Goal: Task Accomplishment & Management: Manage account settings

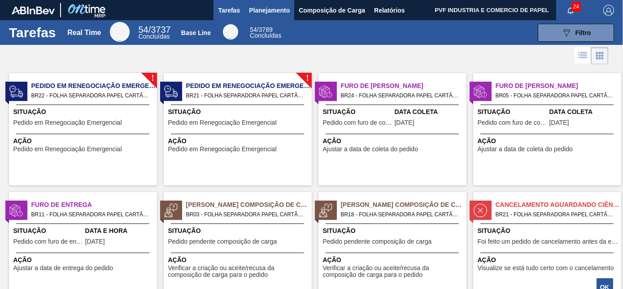
click at [268, 10] on span "Planejamento" at bounding box center [269, 10] width 41 height 11
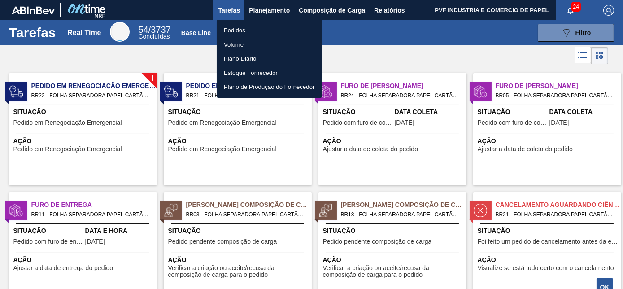
click at [243, 30] on li "Pedidos" at bounding box center [269, 30] width 105 height 14
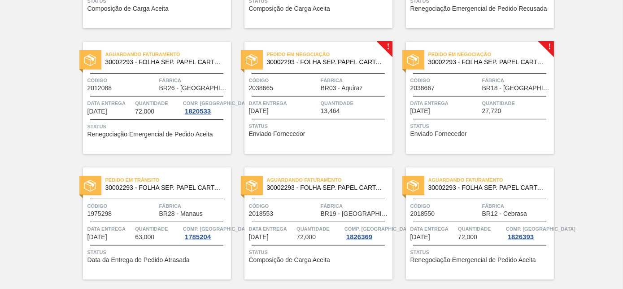
scroll to position [653, 0]
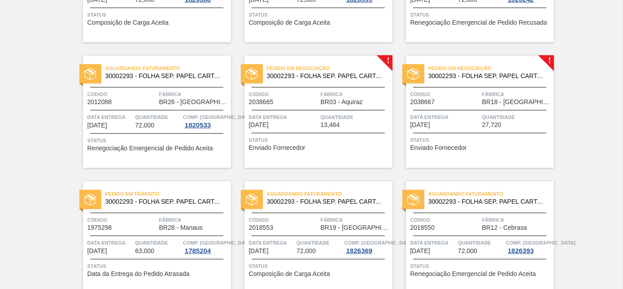
click at [333, 90] on span "Fábrica" at bounding box center [356, 94] width 70 height 9
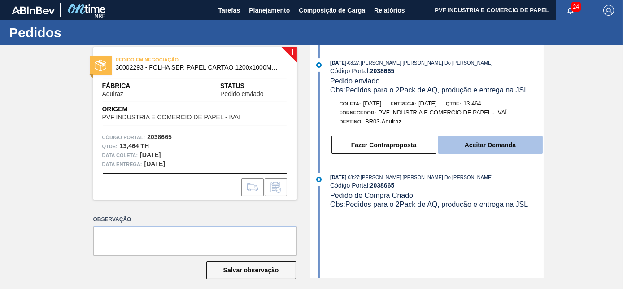
click at [480, 147] on button "Aceitar Demanda" at bounding box center [491, 145] width 105 height 18
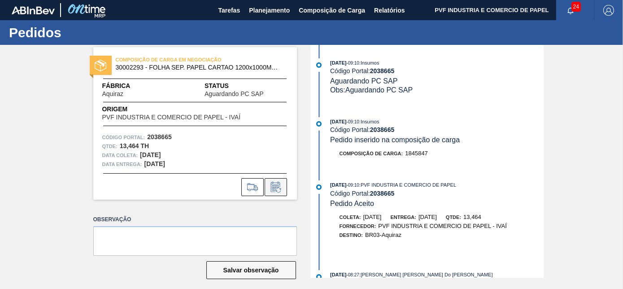
click at [277, 189] on icon at bounding box center [276, 187] width 14 height 11
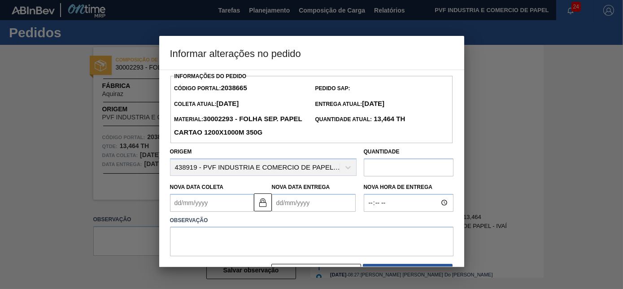
click at [383, 167] on input "text" at bounding box center [409, 167] width 90 height 18
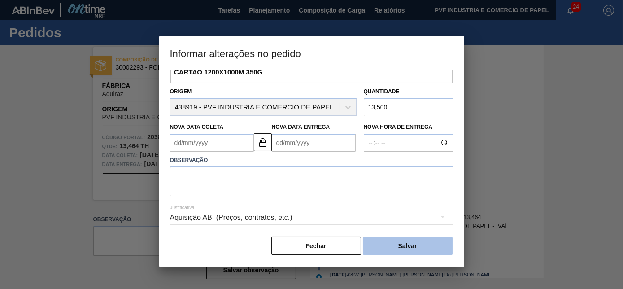
scroll to position [62, 0]
type input "13,500"
click at [404, 243] on button "Salvar" at bounding box center [408, 246] width 90 height 18
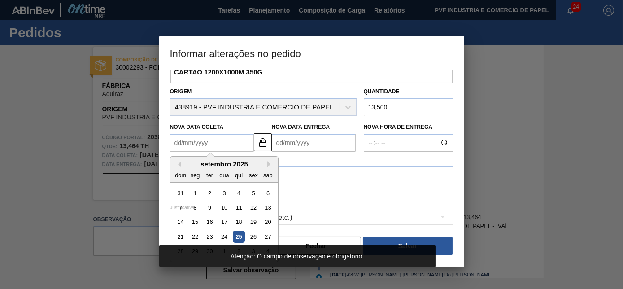
click at [203, 142] on Coleta2038665 "Nova Data Coleta" at bounding box center [212, 143] width 84 height 18
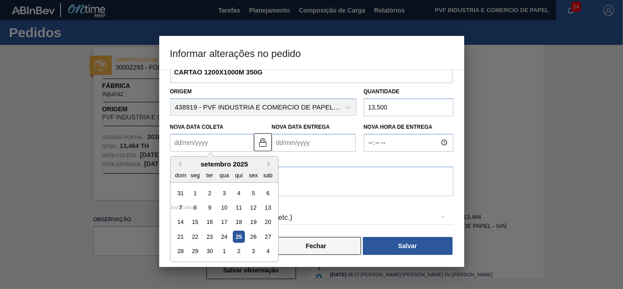
click at [327, 243] on button "Fechar" at bounding box center [317, 246] width 90 height 18
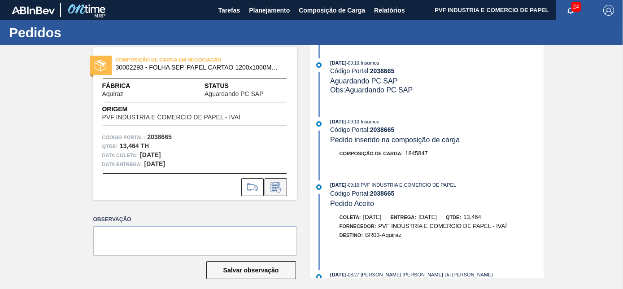
click at [285, 191] on button at bounding box center [276, 187] width 22 height 18
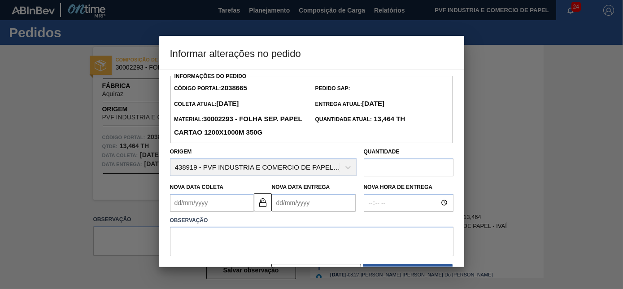
click at [405, 167] on input "text" at bounding box center [409, 167] width 90 height 18
type input "13,500"
click at [199, 202] on Coleta2038665 "Nova Data Coleta" at bounding box center [212, 203] width 84 height 18
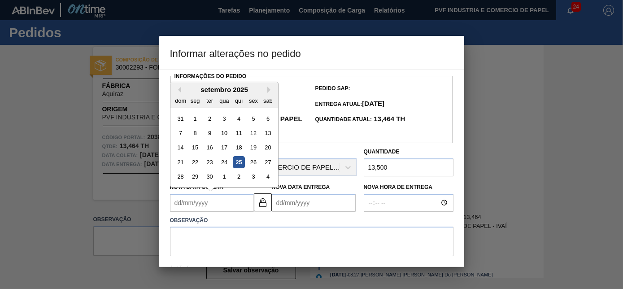
click at [240, 165] on div "25" at bounding box center [239, 162] width 12 height 12
type Coleta2038665 "[DATE]"
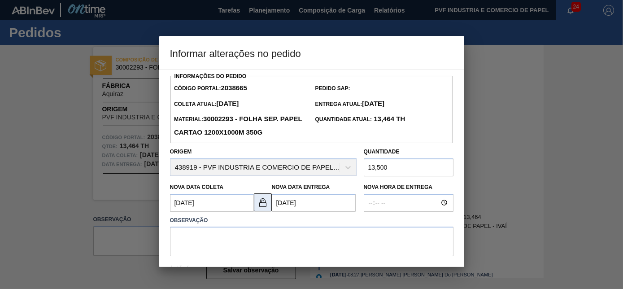
click at [266, 206] on img at bounding box center [263, 202] width 11 height 11
click at [282, 205] on Entrega2038665 "[DATE]" at bounding box center [314, 203] width 84 height 18
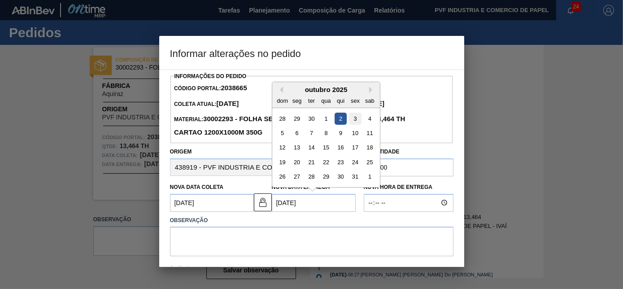
click at [354, 121] on div "3" at bounding box center [355, 118] width 12 height 12
type Entrega2038665 "[DATE]"
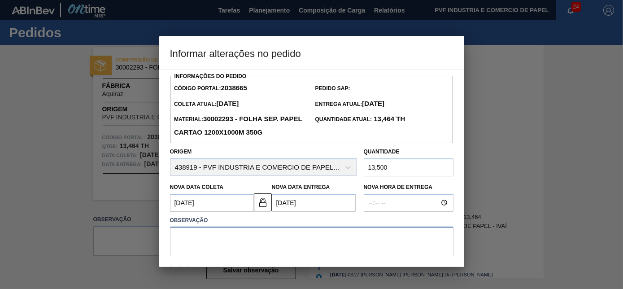
click at [237, 237] on textarea at bounding box center [312, 242] width 284 height 30
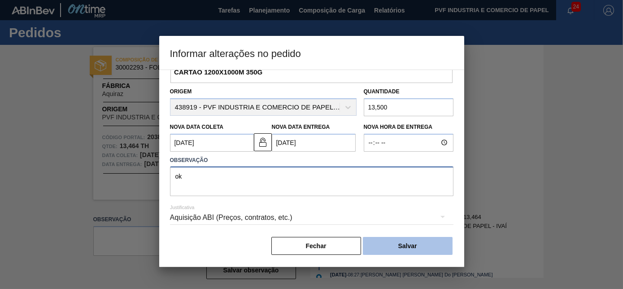
type textarea "ok"
click at [404, 254] on button "Salvar" at bounding box center [408, 246] width 90 height 18
click at [423, 247] on button "Salvar" at bounding box center [408, 246] width 90 height 18
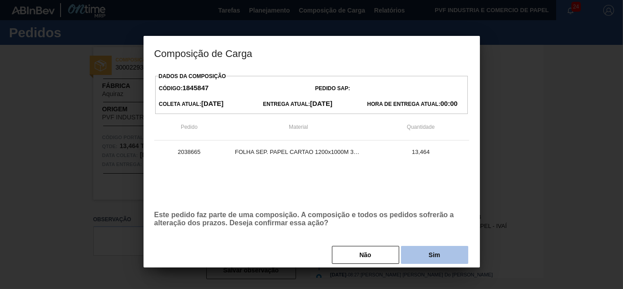
click at [420, 259] on button "Sim" at bounding box center [434, 255] width 67 height 18
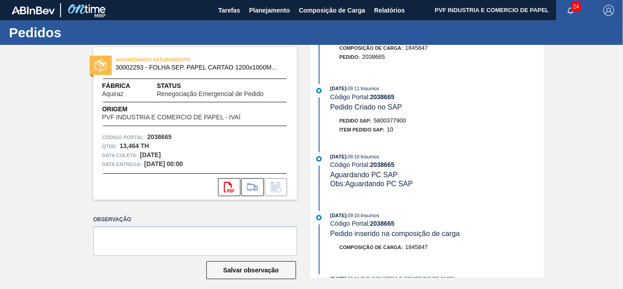
scroll to position [245, 0]
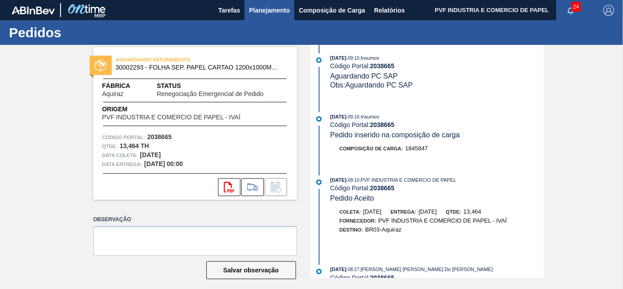
click at [270, 7] on span "Planejamento" at bounding box center [269, 10] width 41 height 11
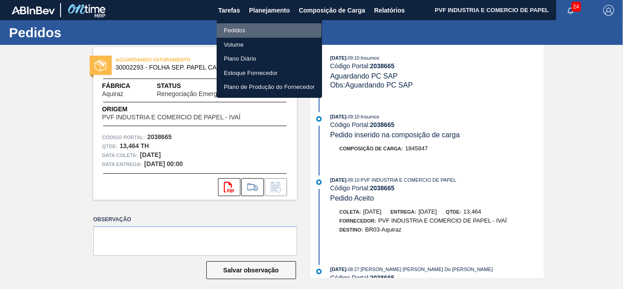
click at [228, 29] on li "Pedidos" at bounding box center [269, 30] width 105 height 14
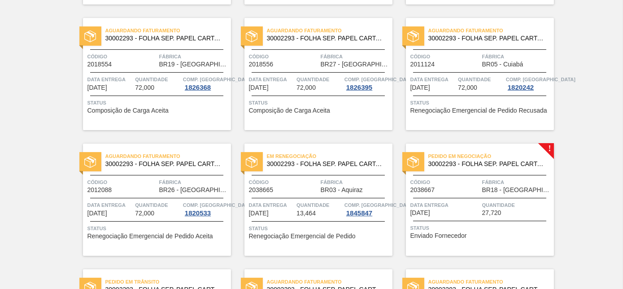
scroll to position [653, 0]
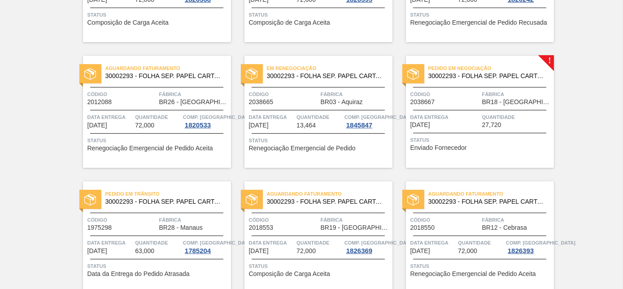
click at [492, 100] on span "BR18 - [GEOGRAPHIC_DATA]" at bounding box center [518, 102] width 70 height 7
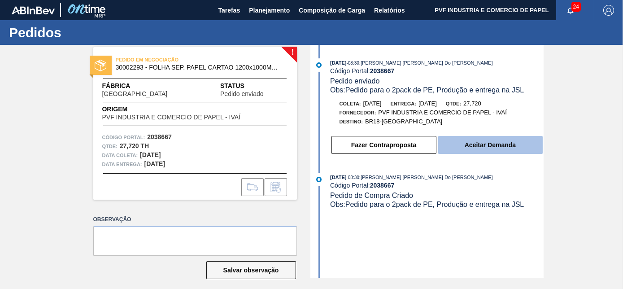
click at [484, 145] on button "Aceitar Demanda" at bounding box center [491, 145] width 105 height 18
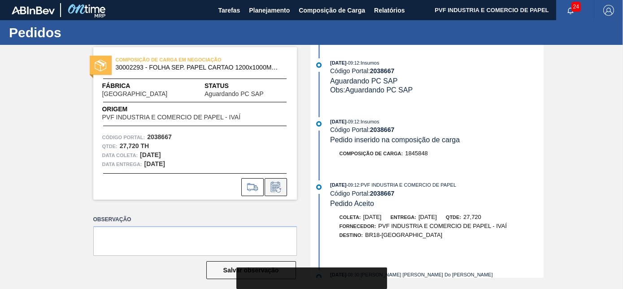
click at [284, 185] on button at bounding box center [276, 187] width 22 height 18
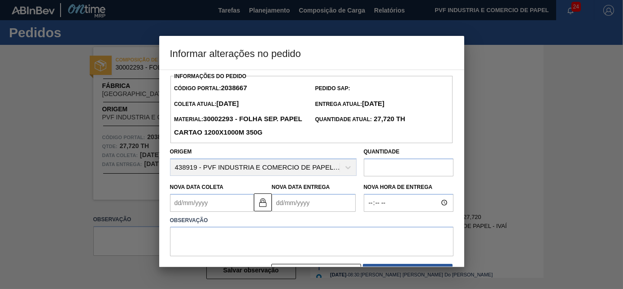
click at [398, 167] on input "text" at bounding box center [409, 167] width 90 height 18
type input "27,000"
click at [220, 211] on Coleta2038667 "Nova Data Coleta" at bounding box center [212, 203] width 84 height 18
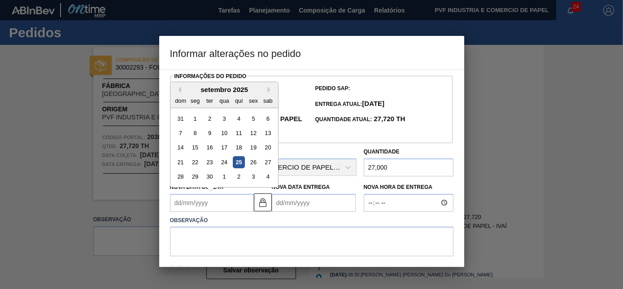
click at [239, 163] on div "25" at bounding box center [239, 162] width 12 height 12
type Coleta2038667 "[DATE]"
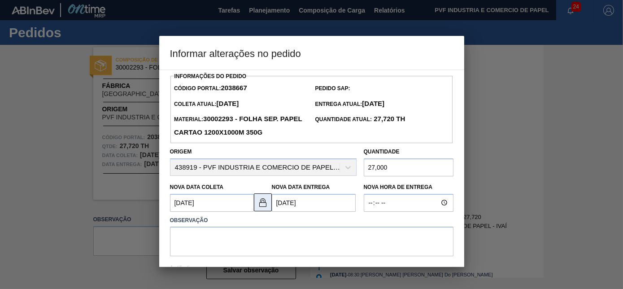
click at [264, 206] on img at bounding box center [263, 202] width 11 height 11
click at [280, 204] on Entrega2038667 "[DATE]" at bounding box center [314, 203] width 84 height 18
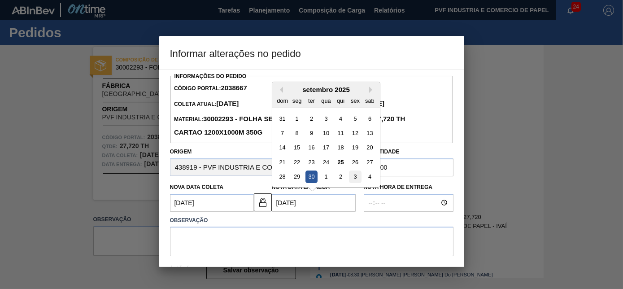
click at [353, 176] on div "3" at bounding box center [355, 177] width 12 height 12
type Entrega2038667 "[DATE]"
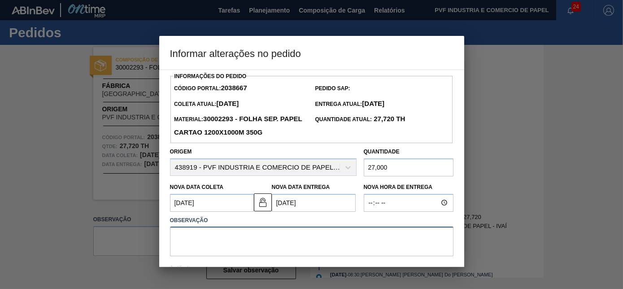
click at [284, 230] on textarea at bounding box center [312, 242] width 284 height 30
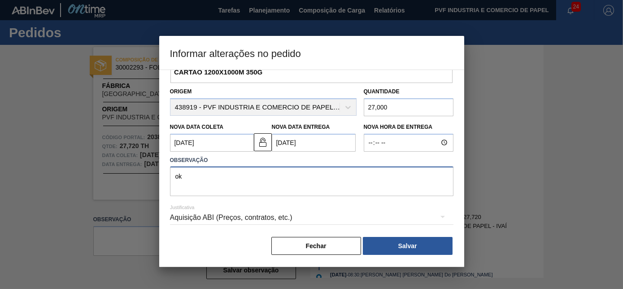
scroll to position [62, 0]
type textarea "ok"
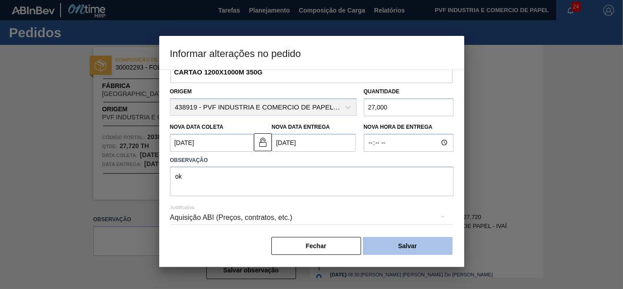
click at [407, 245] on button "Salvar" at bounding box center [408, 246] width 90 height 18
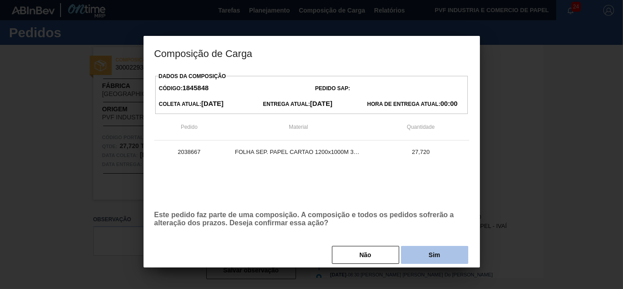
click at [441, 259] on button "Sim" at bounding box center [434, 255] width 67 height 18
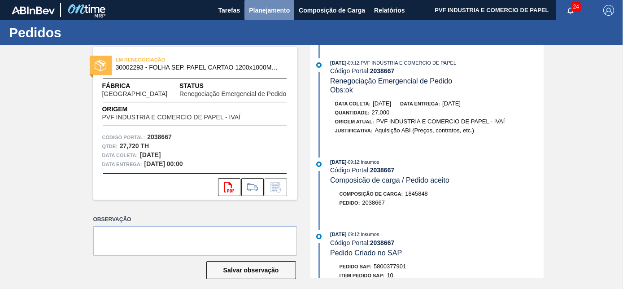
click at [268, 9] on span "Planejamento" at bounding box center [269, 10] width 41 height 11
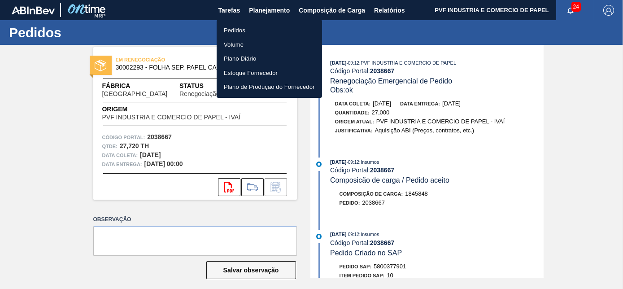
click at [241, 31] on li "Pedidos" at bounding box center [269, 30] width 105 height 14
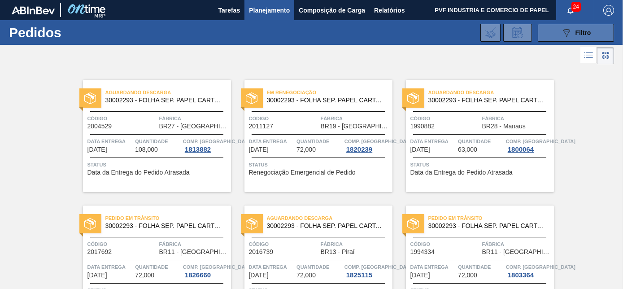
click at [590, 36] on button "089F7B8B-B2A5-4AFE-B5C0-19BA573D28AC Filtro" at bounding box center [576, 33] width 76 height 18
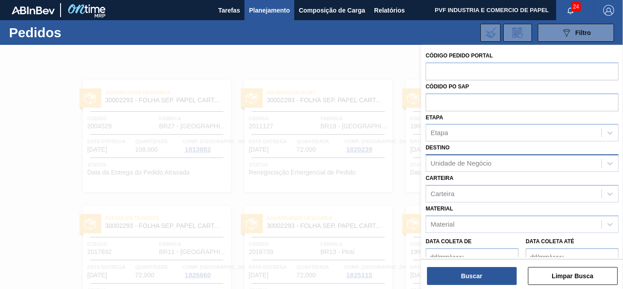
click at [483, 164] on div "Unidade de Negócio" at bounding box center [461, 164] width 61 height 8
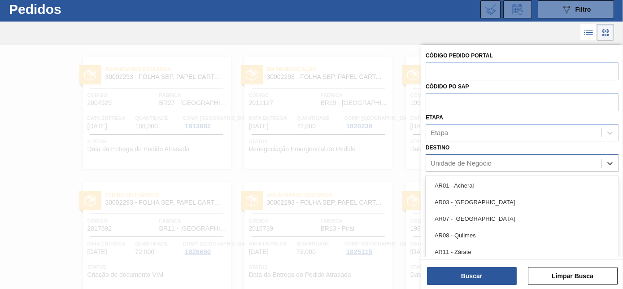
scroll to position [24, 0]
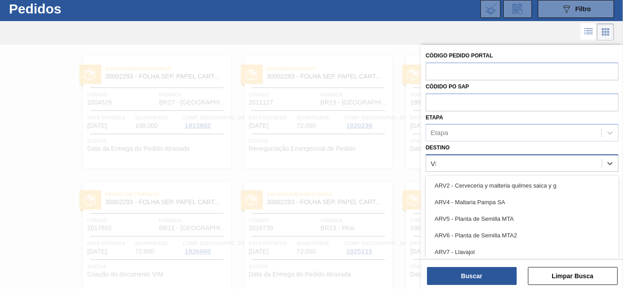
type input "VIA"
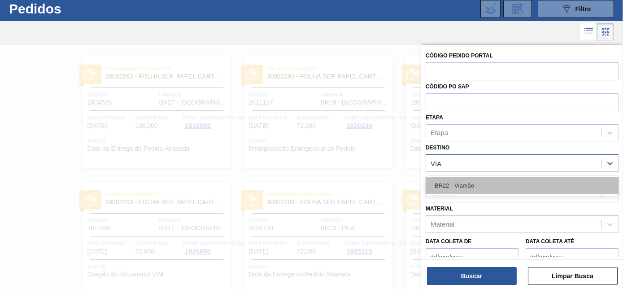
click at [470, 179] on div "BR22 - Viamão" at bounding box center [522, 185] width 193 height 17
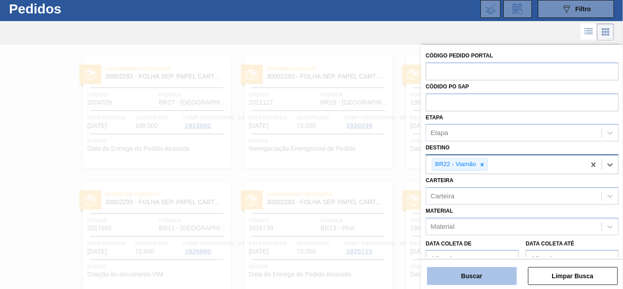
click at [493, 279] on button "Buscar" at bounding box center [472, 276] width 90 height 18
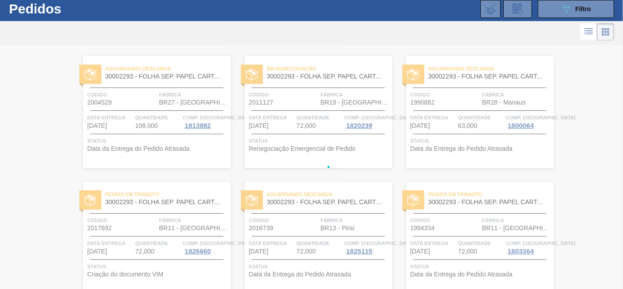
scroll to position [0, 0]
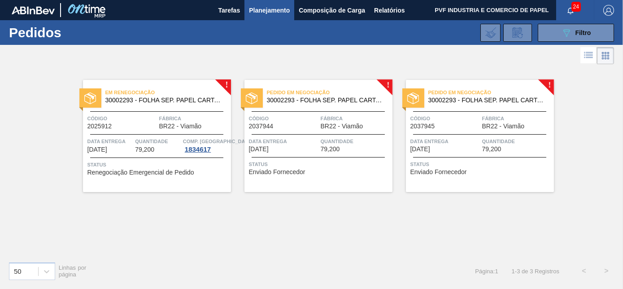
click at [334, 114] on span "Fábrica" at bounding box center [356, 118] width 70 height 9
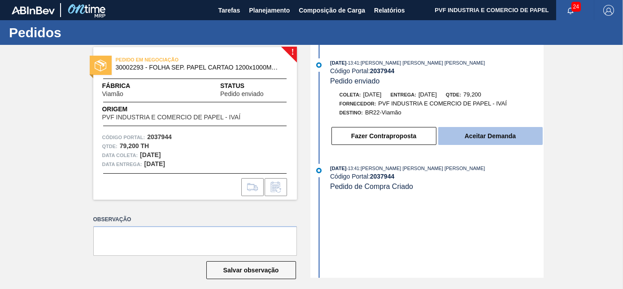
click at [466, 136] on button "Aceitar Demanda" at bounding box center [491, 136] width 105 height 18
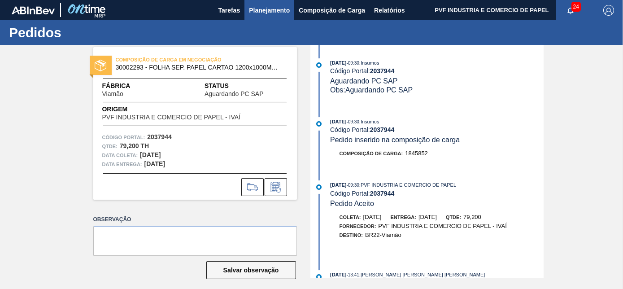
click at [264, 9] on span "Planejamento" at bounding box center [269, 10] width 41 height 11
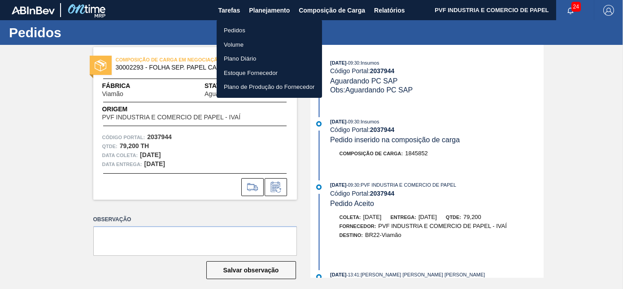
click at [233, 27] on li "Pedidos" at bounding box center [269, 30] width 105 height 14
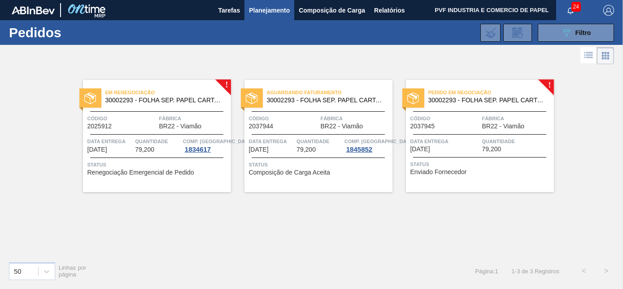
click at [445, 116] on span "Código" at bounding box center [446, 118] width 70 height 9
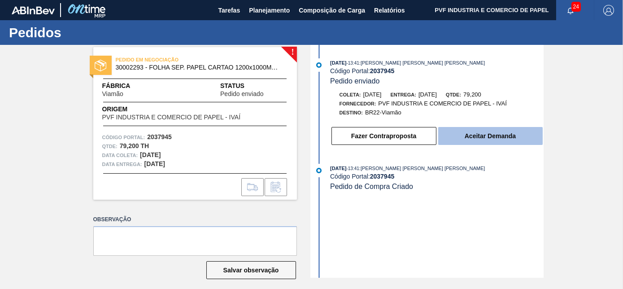
click at [517, 138] on button "Aceitar Demanda" at bounding box center [491, 136] width 105 height 18
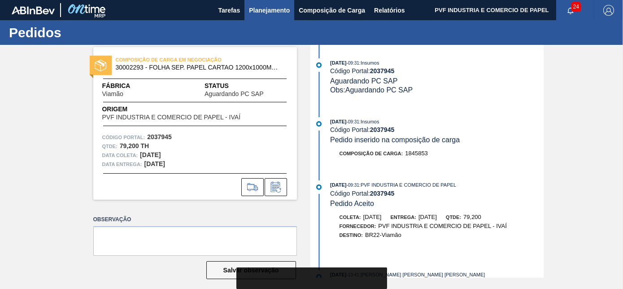
click at [264, 12] on span "Planejamento" at bounding box center [269, 10] width 41 height 11
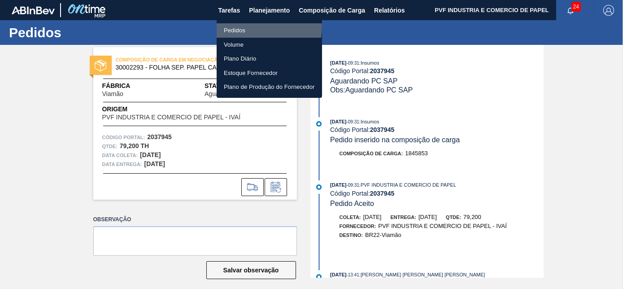
click at [236, 26] on li "Pedidos" at bounding box center [269, 30] width 105 height 14
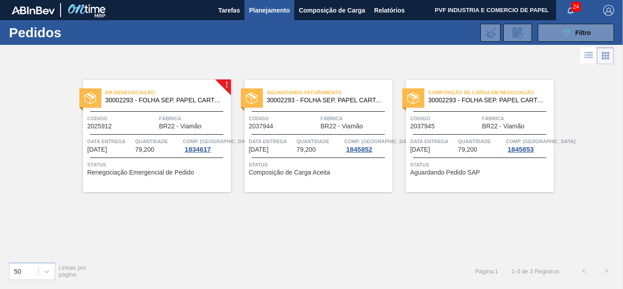
click at [308, 101] on span "30002293 - FOLHA SEP. PAPEL CARTAO 1200x1000M 350g" at bounding box center [326, 100] width 119 height 7
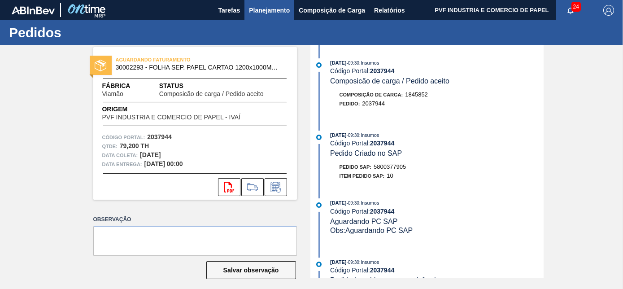
click at [260, 12] on span "Planejamento" at bounding box center [269, 10] width 41 height 11
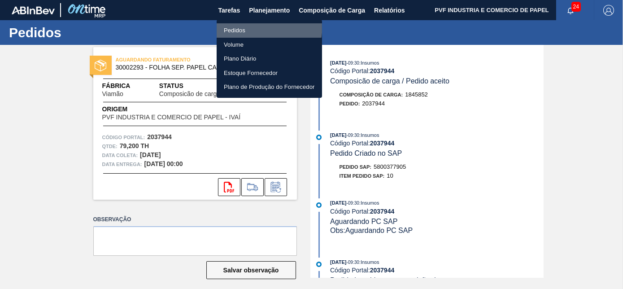
click at [233, 24] on li "Pedidos" at bounding box center [269, 30] width 105 height 14
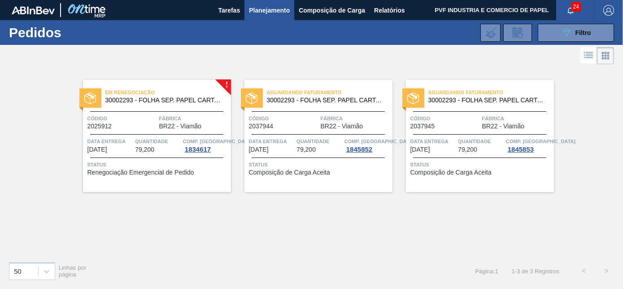
click at [342, 121] on span "Fábrica" at bounding box center [356, 118] width 70 height 9
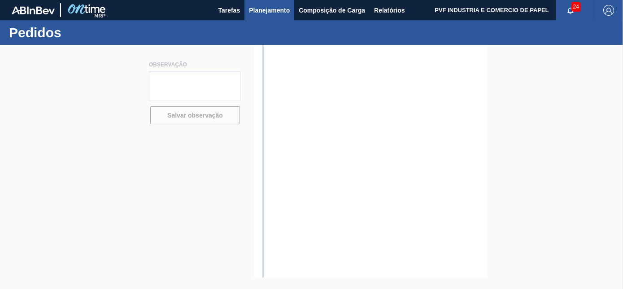
click at [268, 7] on span "Planejamento" at bounding box center [269, 10] width 41 height 11
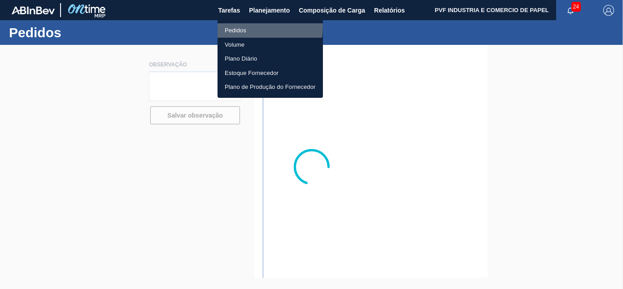
click at [239, 26] on li "Pedidos" at bounding box center [270, 30] width 105 height 14
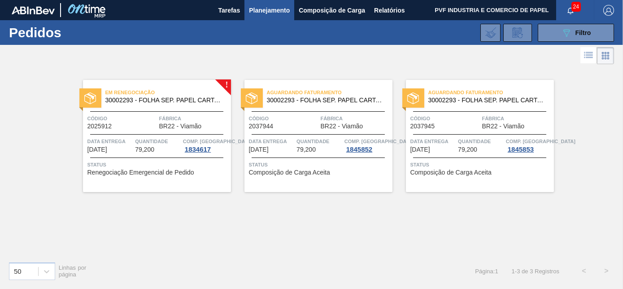
click at [469, 105] on div "Aguardando Faturamento 30002293 - FOLHA SEP. PAPEL CARTAO 1200x1000M 350g" at bounding box center [480, 97] width 148 height 20
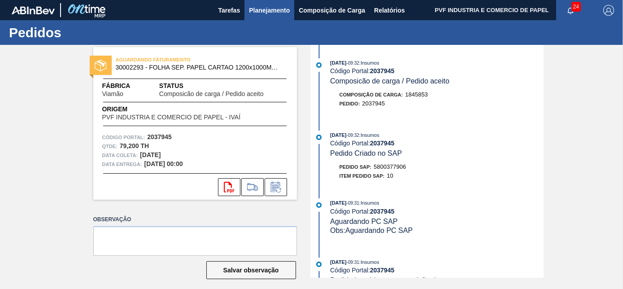
click at [263, 9] on span "Planejamento" at bounding box center [269, 10] width 41 height 11
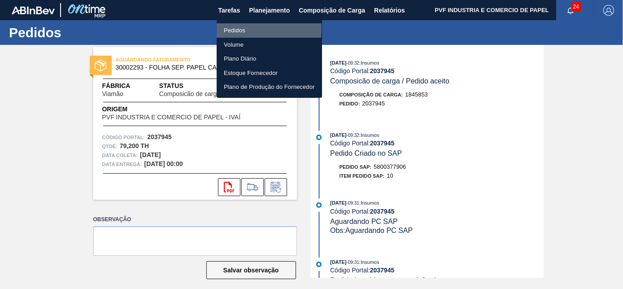
click at [234, 29] on li "Pedidos" at bounding box center [269, 30] width 105 height 14
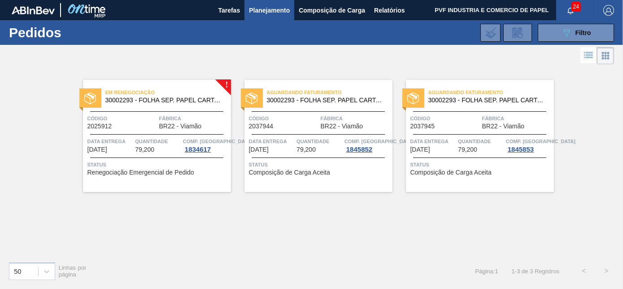
click at [190, 110] on div "Em renegociação 30002293 - FOLHA SEP. PAPEL CARTAO 1200x1000M 350g Código 20259…" at bounding box center [157, 136] width 148 height 112
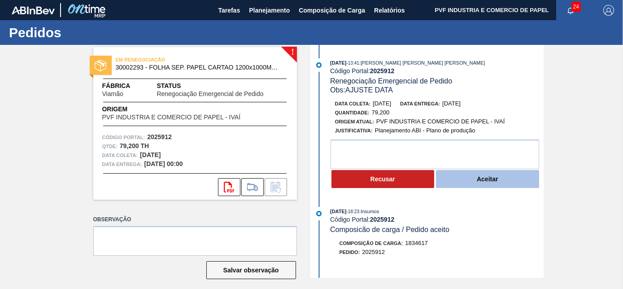
click at [470, 183] on button "Aceitar" at bounding box center [487, 179] width 103 height 18
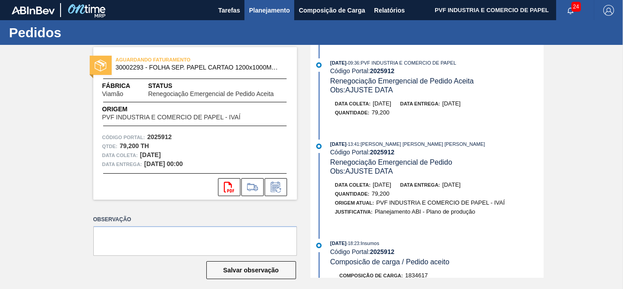
click at [263, 12] on span "Planejamento" at bounding box center [269, 10] width 41 height 11
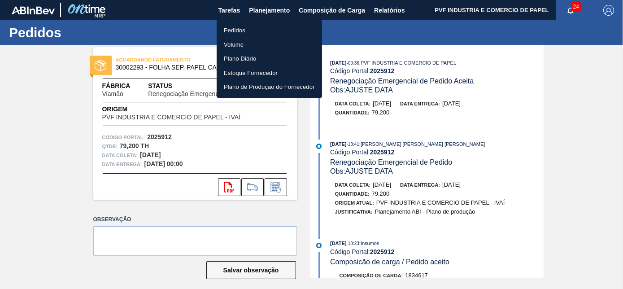
click at [235, 30] on li "Pedidos" at bounding box center [269, 30] width 105 height 14
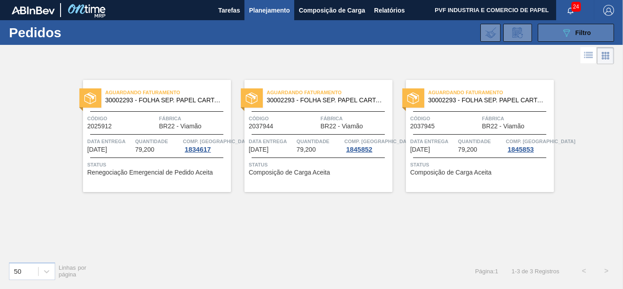
click at [566, 34] on icon "089F7B8B-B2A5-4AFE-B5C0-19BA573D28AC" at bounding box center [567, 32] width 11 height 11
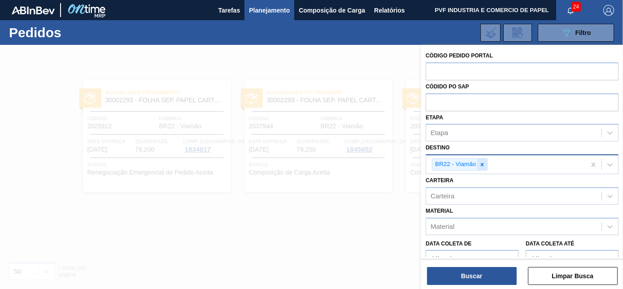
click at [478, 162] on div at bounding box center [483, 164] width 10 height 11
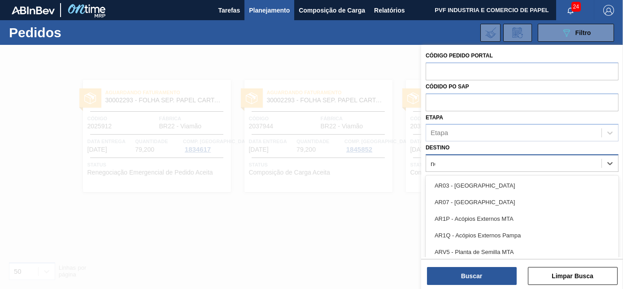
type input "nova"
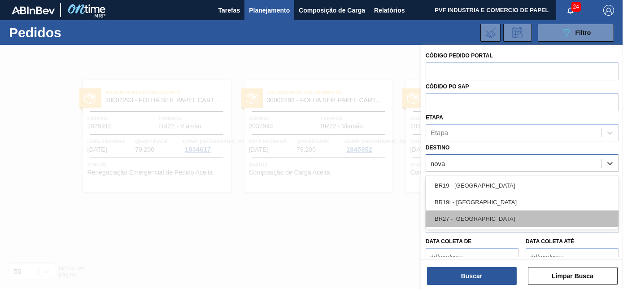
click at [485, 215] on div "BR27 - [GEOGRAPHIC_DATA]" at bounding box center [522, 219] width 193 height 17
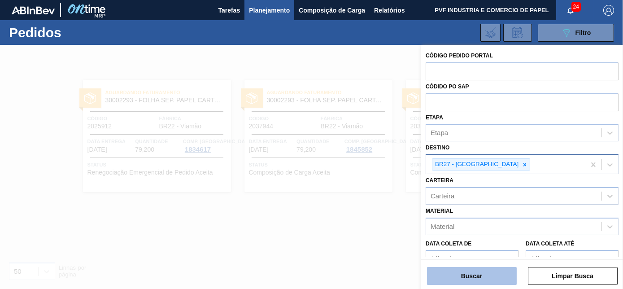
click at [488, 273] on button "Buscar" at bounding box center [472, 276] width 90 height 18
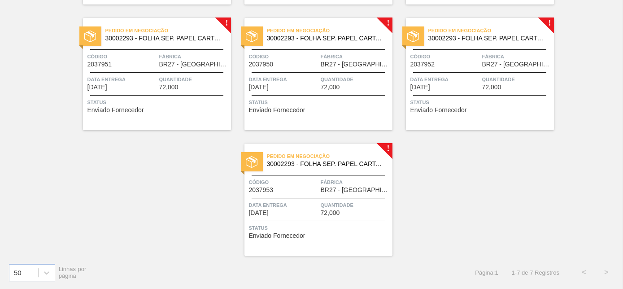
scroll to position [147, 0]
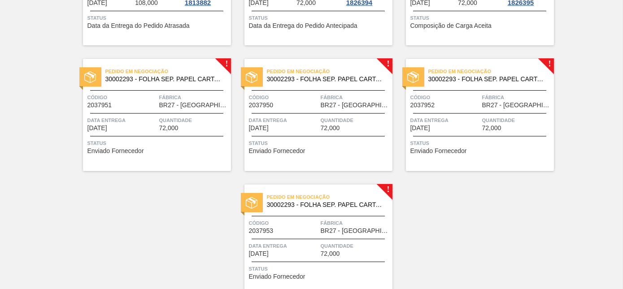
click at [151, 88] on div "Pedido em Negociação 30002293 - FOLHA SEP. PAPEL CARTAO 1200x1000M 350g Código …" at bounding box center [157, 115] width 148 height 112
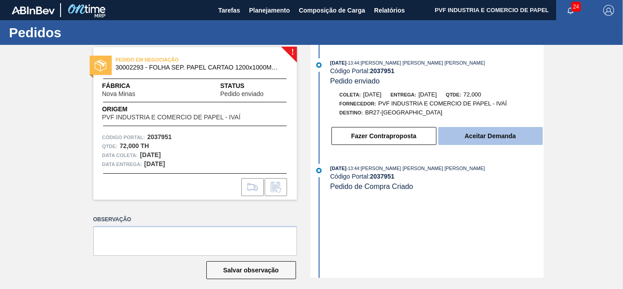
click at [466, 139] on button "Aceitar Demanda" at bounding box center [491, 136] width 105 height 18
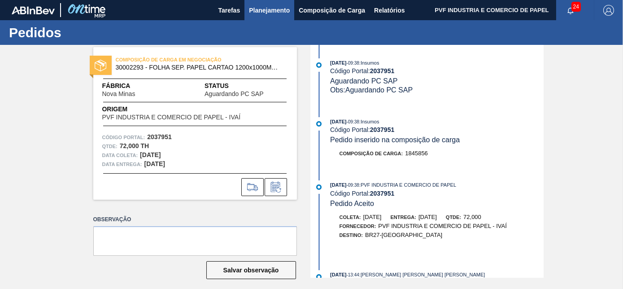
click at [264, 6] on span "Planejamento" at bounding box center [269, 10] width 41 height 11
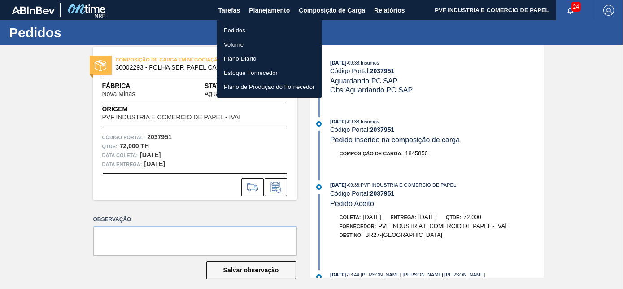
click at [233, 27] on li "Pedidos" at bounding box center [269, 30] width 105 height 14
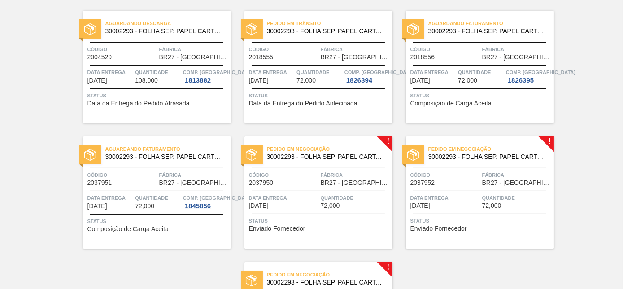
scroll to position [163, 0]
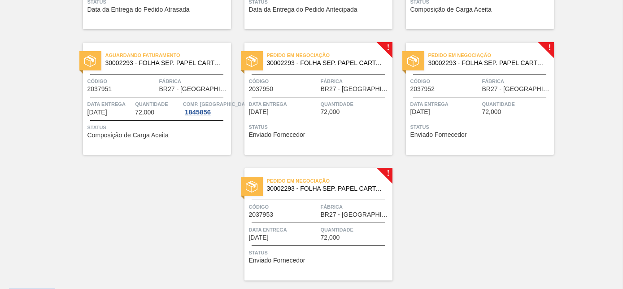
click at [335, 65] on span "30002293 - FOLHA SEP. PAPEL CARTAO 1200x1000M 350g" at bounding box center [326, 63] width 119 height 7
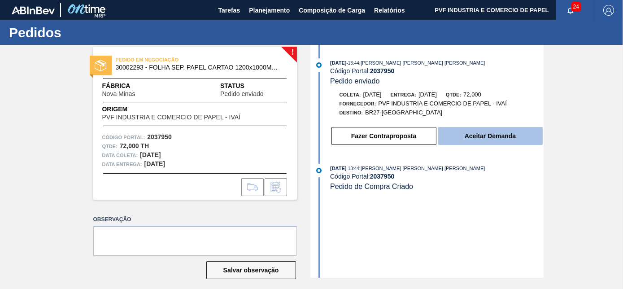
click at [506, 129] on button "Aceitar Demanda" at bounding box center [491, 136] width 105 height 18
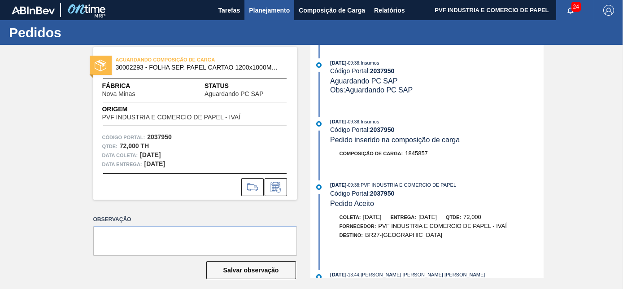
click at [263, 7] on span "Planejamento" at bounding box center [269, 10] width 41 height 11
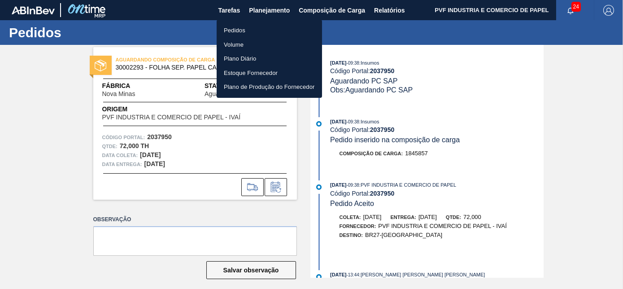
click at [237, 31] on li "Pedidos" at bounding box center [269, 30] width 105 height 14
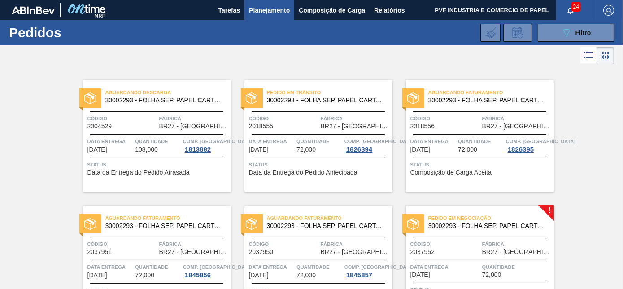
scroll to position [81, 0]
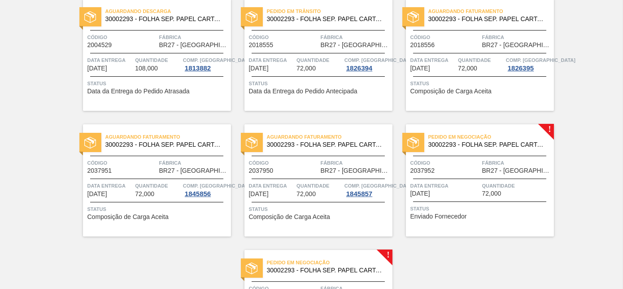
click at [456, 168] on div "Código 2037952" at bounding box center [446, 166] width 70 height 16
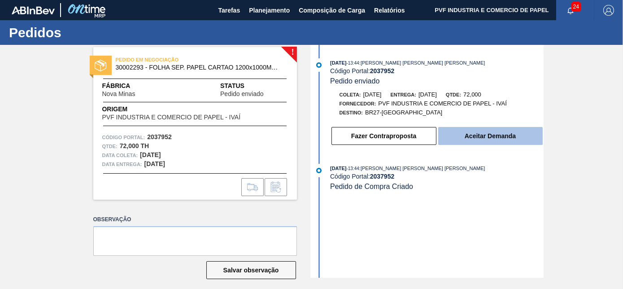
click at [492, 136] on button "Aceitar Demanda" at bounding box center [491, 136] width 105 height 18
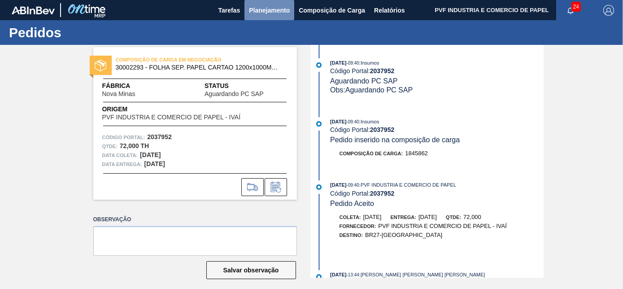
click at [278, 7] on span "Planejamento" at bounding box center [269, 10] width 41 height 11
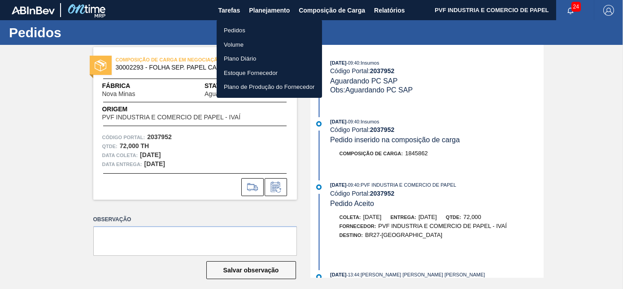
click at [237, 26] on li "Pedidos" at bounding box center [269, 30] width 105 height 14
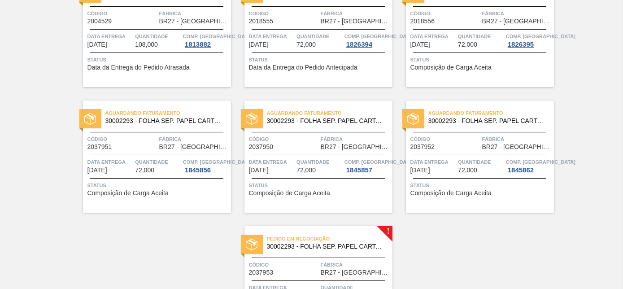
scroll to position [188, 0]
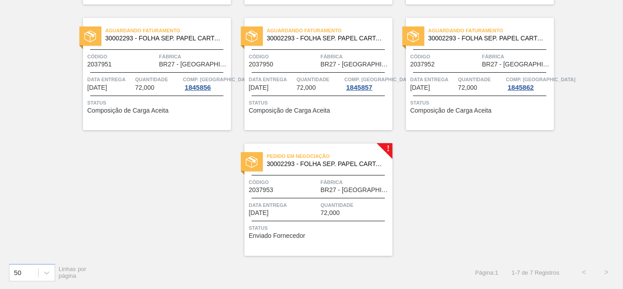
click at [330, 163] on span "30002293 - FOLHA SEP. PAPEL CARTAO 1200x1000M 350g" at bounding box center [326, 164] width 119 height 7
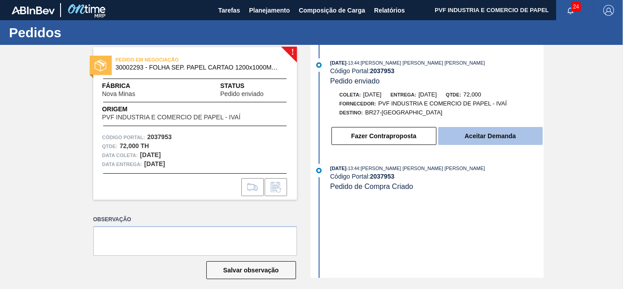
click at [499, 137] on button "Aceitar Demanda" at bounding box center [491, 136] width 105 height 18
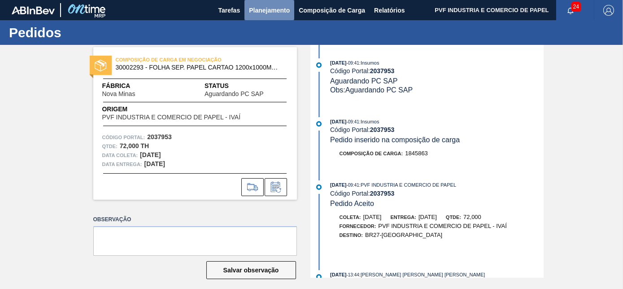
click at [268, 11] on span "Planejamento" at bounding box center [269, 10] width 41 height 11
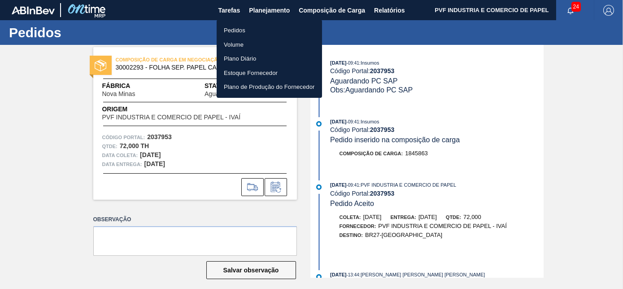
click at [232, 26] on li "Pedidos" at bounding box center [269, 30] width 105 height 14
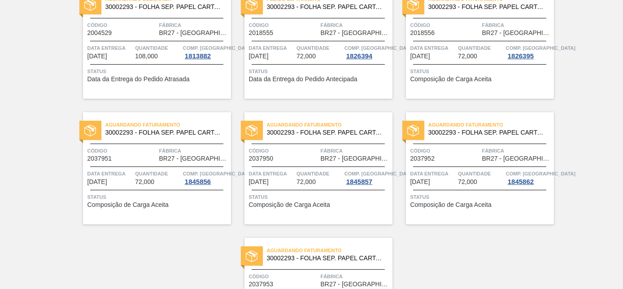
scroll to position [122, 0]
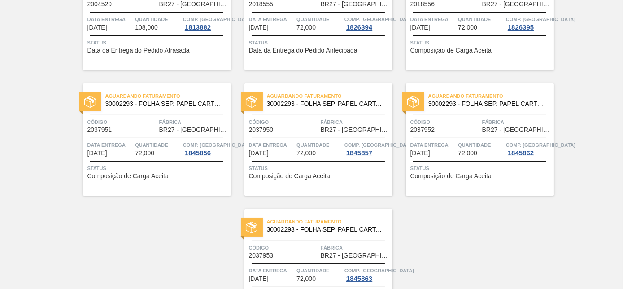
click at [135, 116] on div "Aguardando Faturamento 30002293 - FOLHA SEP. PAPEL CARTAO 1200x1000M 350g Códig…" at bounding box center [157, 139] width 148 height 112
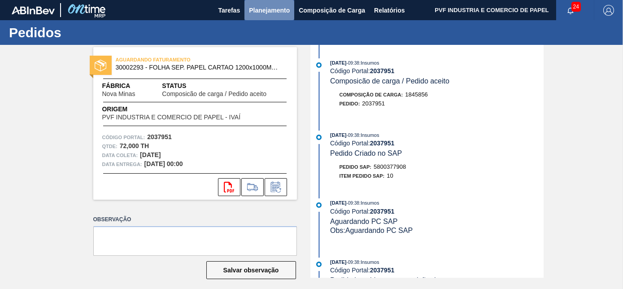
click at [270, 9] on span "Planejamento" at bounding box center [269, 10] width 41 height 11
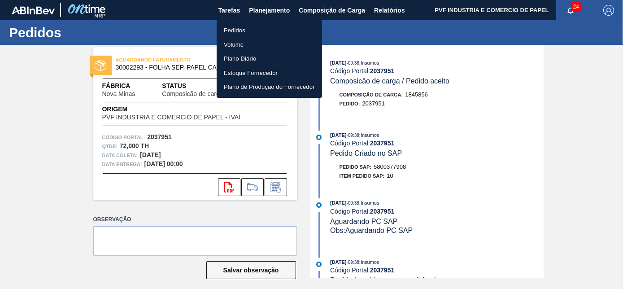
click at [233, 34] on li "Pedidos" at bounding box center [269, 30] width 105 height 14
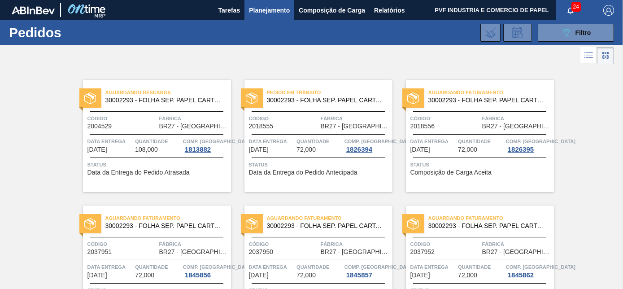
scroll to position [163, 0]
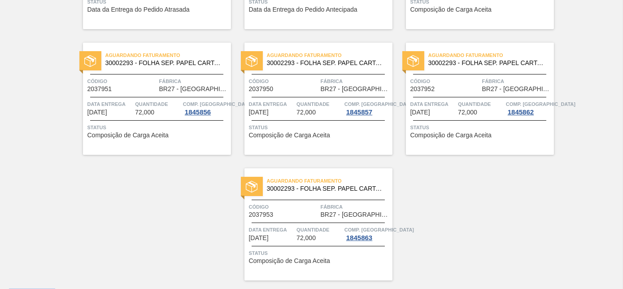
click at [335, 197] on div "Aguardando Faturamento 30002293 - FOLHA SEP. PAPEL CARTAO 1200x1000M 350g Códig…" at bounding box center [319, 224] width 148 height 112
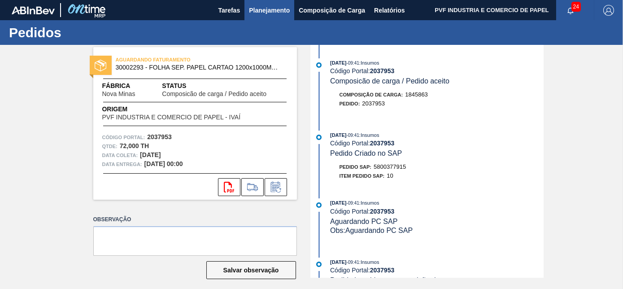
click at [273, 12] on span "Planejamento" at bounding box center [269, 10] width 41 height 11
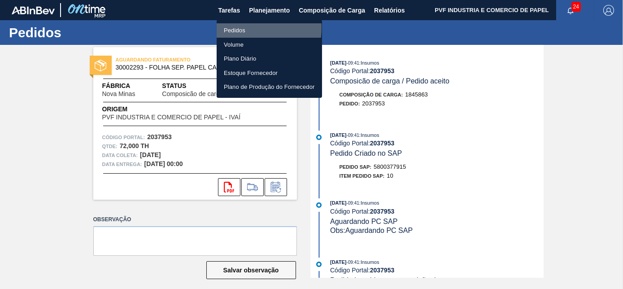
click at [234, 28] on li "Pedidos" at bounding box center [269, 30] width 105 height 14
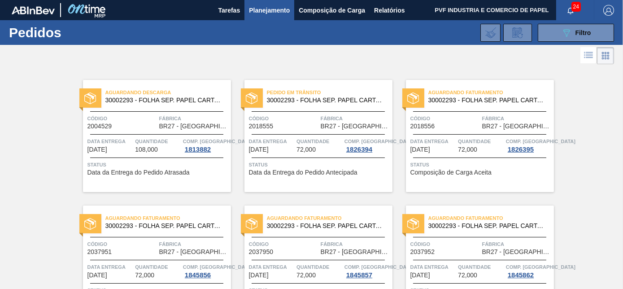
scroll to position [188, 0]
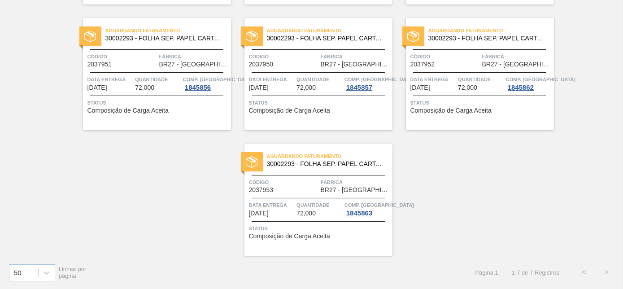
click at [316, 50] on div "Aguardando Faturamento 30002293 - FOLHA SEP. PAPEL CARTAO 1200x1000M 350g Códig…" at bounding box center [319, 74] width 148 height 112
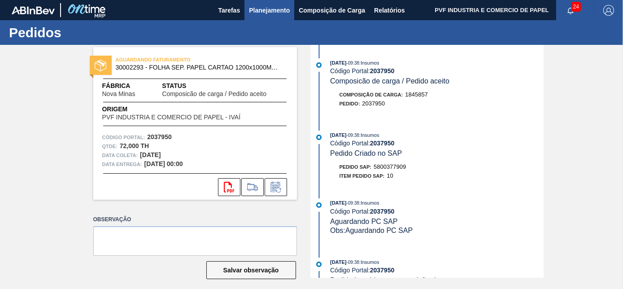
click at [256, 9] on span "Planejamento" at bounding box center [269, 10] width 41 height 11
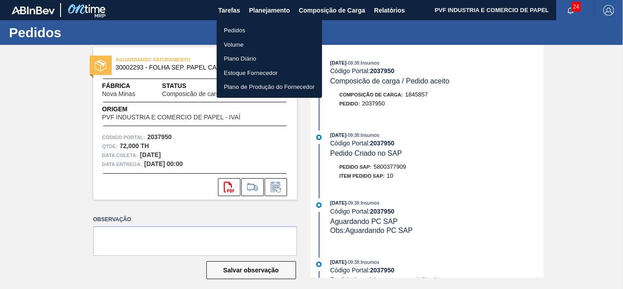
click at [238, 31] on li "Pedidos" at bounding box center [269, 30] width 105 height 14
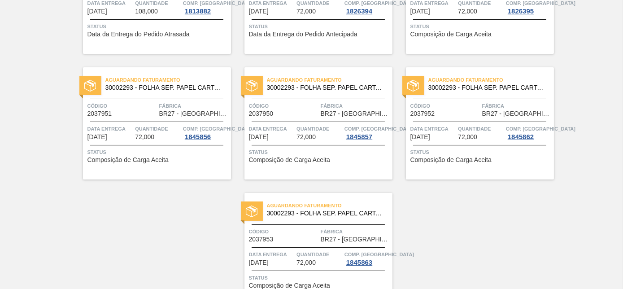
scroll to position [163, 0]
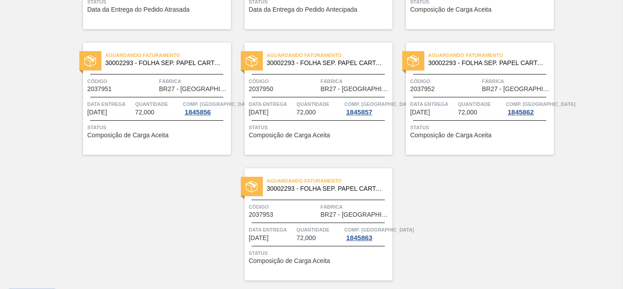
click at [460, 72] on div "Aguardando Faturamento 30002293 - FOLHA SEP. PAPEL CARTAO 1200x1000M 350g Códig…" at bounding box center [480, 99] width 148 height 112
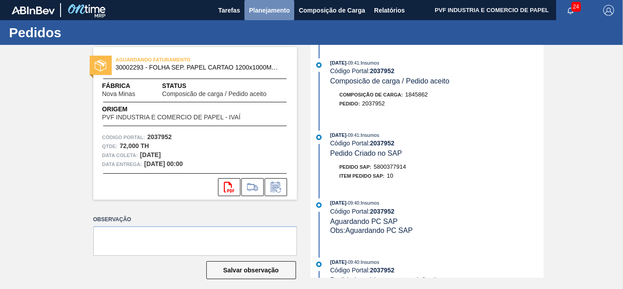
click at [263, 9] on span "Planejamento" at bounding box center [269, 10] width 41 height 11
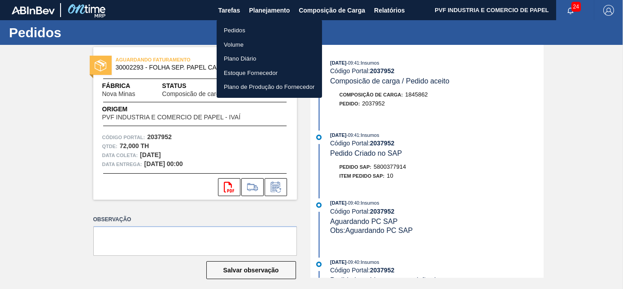
click at [237, 27] on li "Pedidos" at bounding box center [269, 30] width 105 height 14
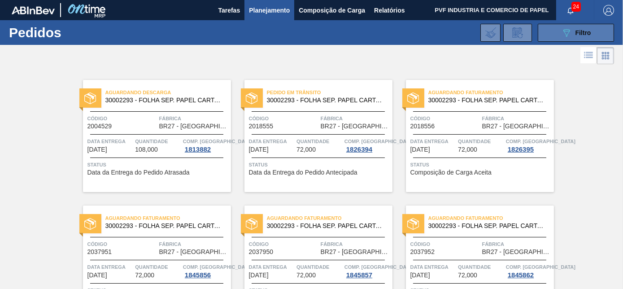
click at [572, 27] on div "089F7B8B-B2A5-4AFE-B5C0-19BA573D28AC Filtro" at bounding box center [577, 32] width 30 height 11
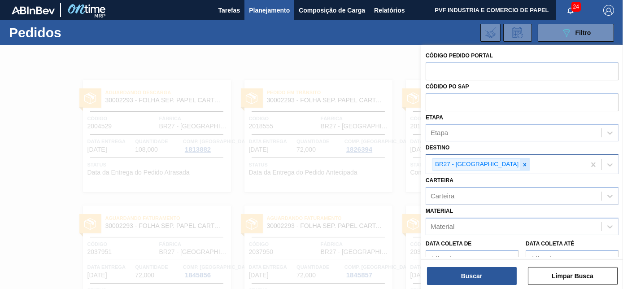
click at [522, 162] on icon at bounding box center [525, 165] width 6 height 6
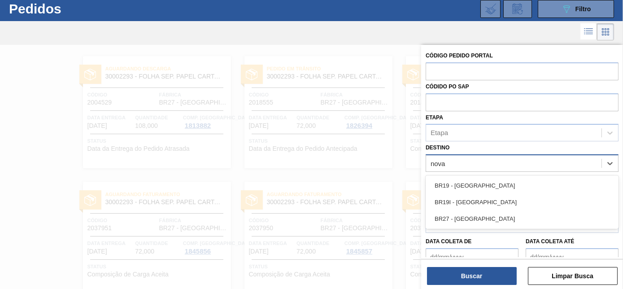
scroll to position [24, 0]
type input "nova"
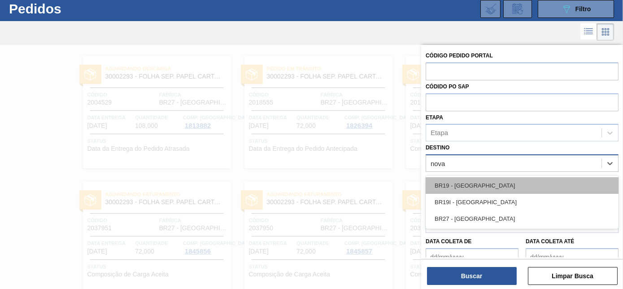
click at [483, 187] on div "BR19 - [GEOGRAPHIC_DATA]" at bounding box center [522, 185] width 193 height 17
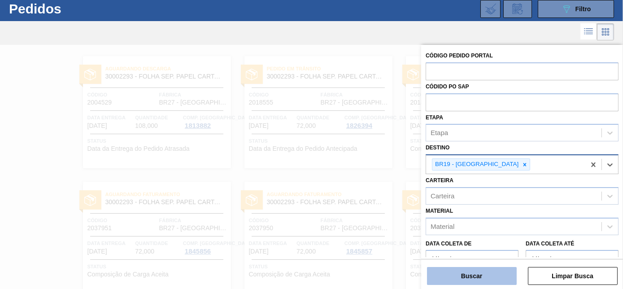
click at [506, 275] on button "Buscar" at bounding box center [472, 276] width 90 height 18
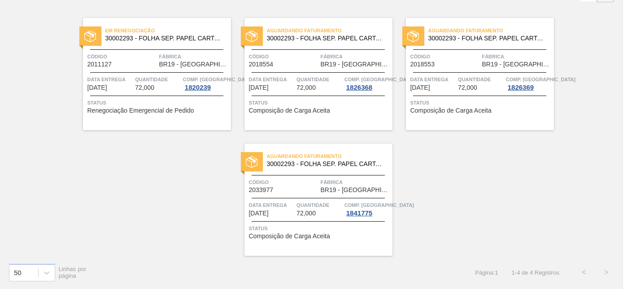
scroll to position [0, 0]
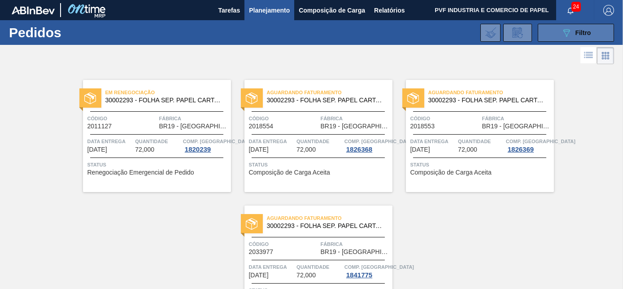
click at [549, 35] on button "089F7B8B-B2A5-4AFE-B5C0-19BA573D28AC Filtro" at bounding box center [576, 33] width 76 height 18
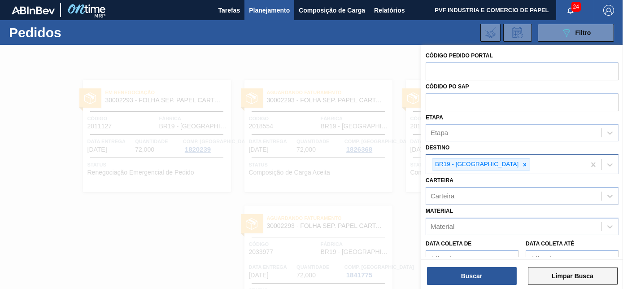
click at [567, 271] on button "Limpar Busca" at bounding box center [573, 276] width 90 height 18
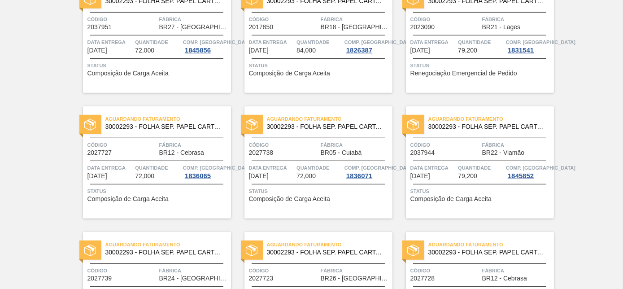
scroll to position [1306, 0]
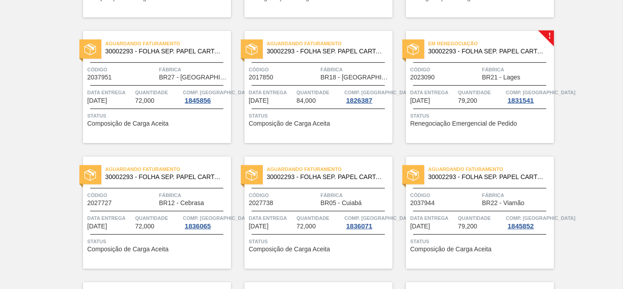
click at [474, 71] on span "Código" at bounding box center [446, 69] width 70 height 9
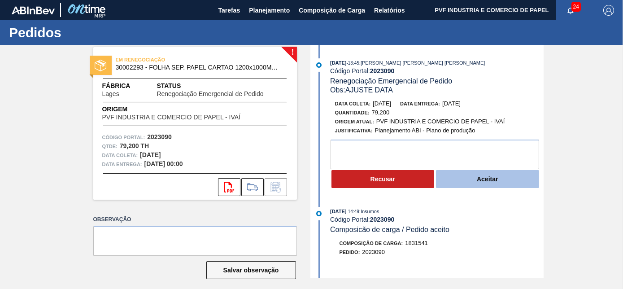
click at [491, 184] on button "Aceitar" at bounding box center [487, 179] width 103 height 18
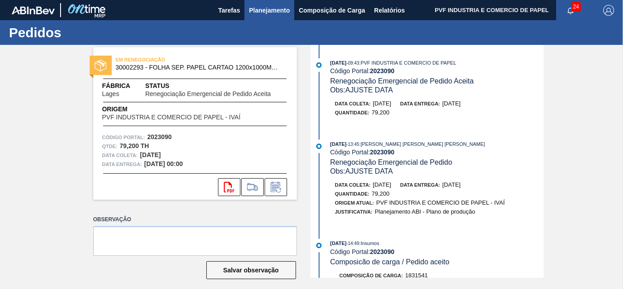
click at [269, 6] on span "Planejamento" at bounding box center [269, 10] width 41 height 11
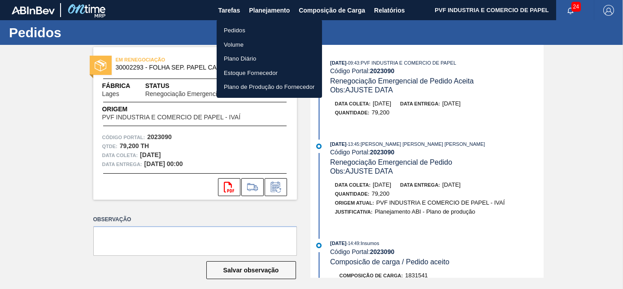
click at [233, 29] on li "Pedidos" at bounding box center [269, 30] width 105 height 14
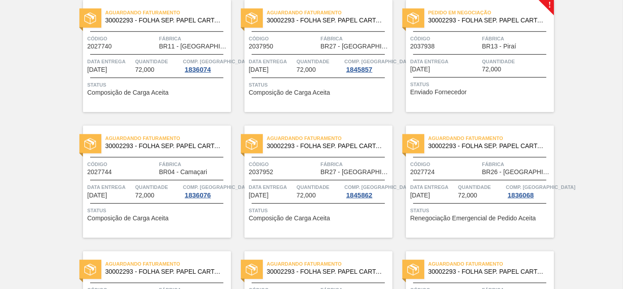
scroll to position [1947, 0]
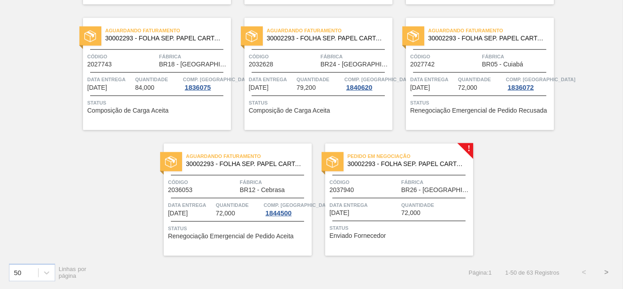
click at [600, 272] on button ">" at bounding box center [607, 272] width 22 height 22
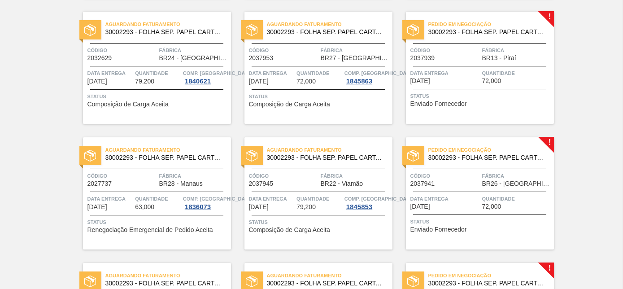
scroll to position [0, 0]
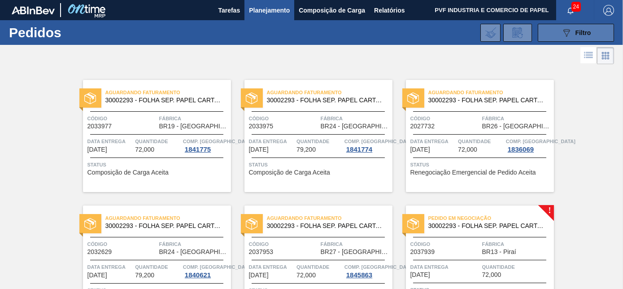
click at [575, 26] on button "089F7B8B-B2A5-4AFE-B5C0-19BA573D28AC Filtro" at bounding box center [576, 33] width 76 height 18
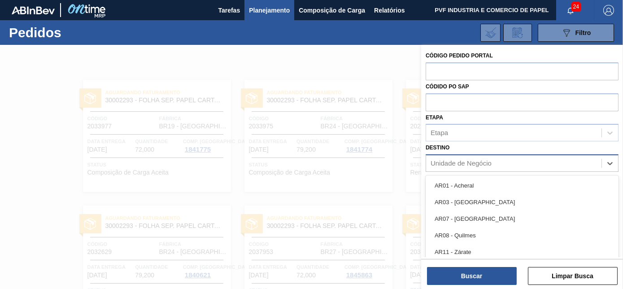
click at [468, 158] on div "Unidade de Negócio" at bounding box center [514, 163] width 176 height 13
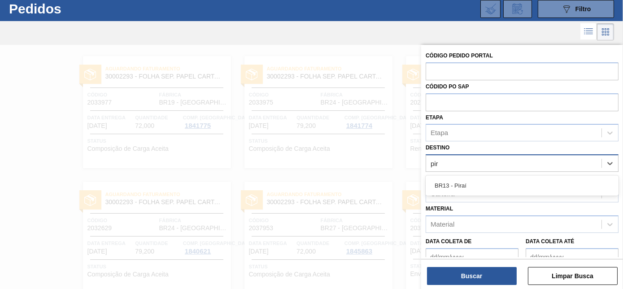
type input "pira"
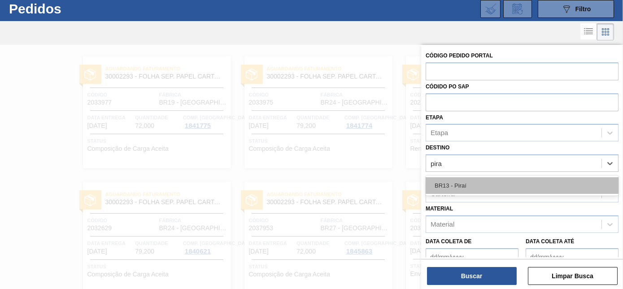
click at [451, 187] on div "BR13 - Piraí" at bounding box center [522, 185] width 193 height 17
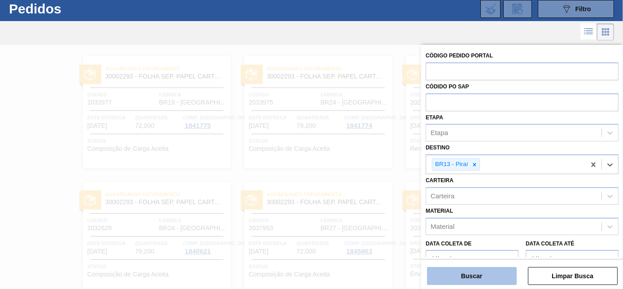
click at [481, 279] on button "Buscar" at bounding box center [472, 276] width 90 height 18
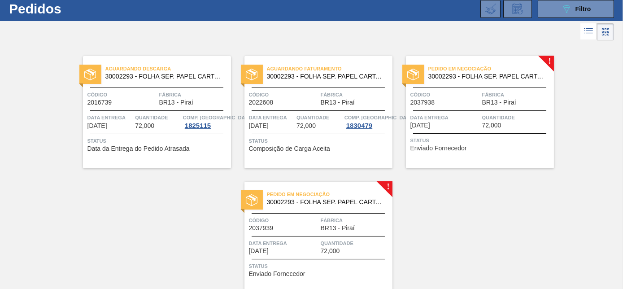
click at [475, 92] on span "Código" at bounding box center [446, 94] width 70 height 9
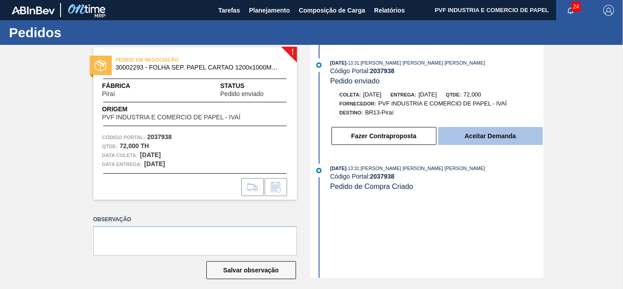
click at [488, 135] on button "Aceitar Demanda" at bounding box center [491, 136] width 105 height 18
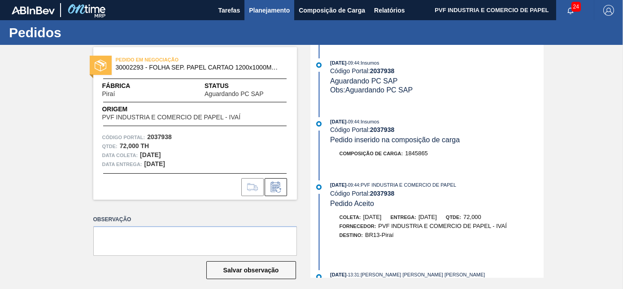
click at [274, 5] on span "Planejamento" at bounding box center [269, 10] width 41 height 11
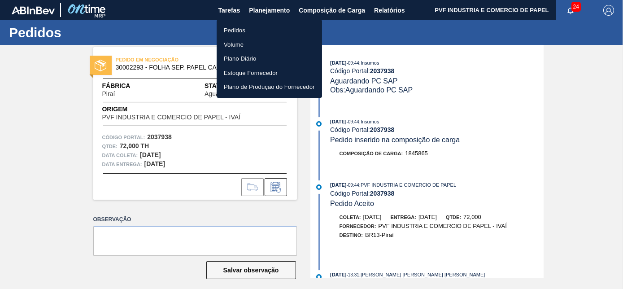
click at [233, 29] on li "Pedidos" at bounding box center [269, 30] width 105 height 14
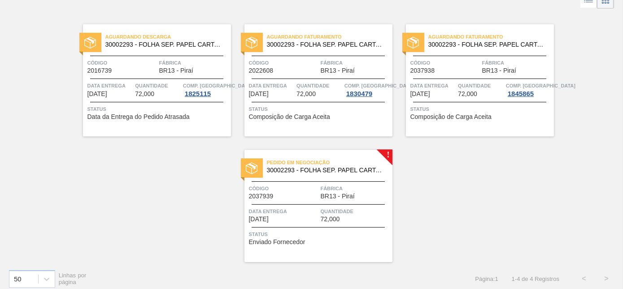
scroll to position [62, 0]
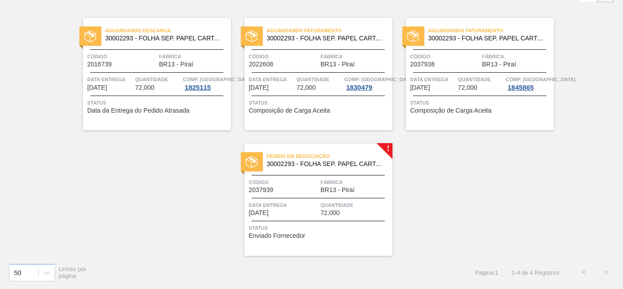
click at [338, 178] on span "Fábrica" at bounding box center [356, 182] width 70 height 9
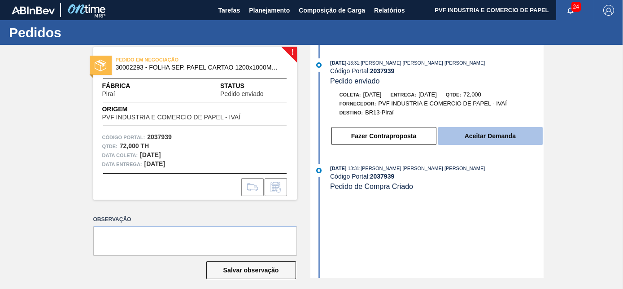
click at [506, 140] on button "Aceitar Demanda" at bounding box center [491, 136] width 105 height 18
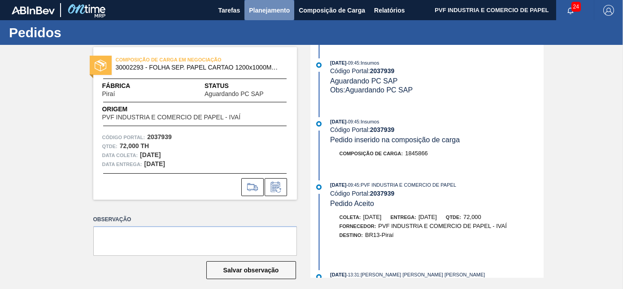
click at [272, 8] on span "Planejamento" at bounding box center [269, 10] width 41 height 11
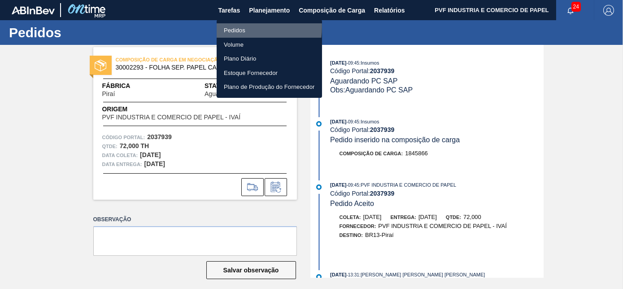
click at [233, 26] on li "Pedidos" at bounding box center [269, 30] width 105 height 14
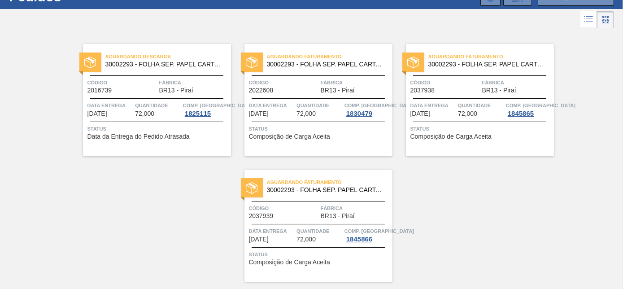
scroll to position [62, 0]
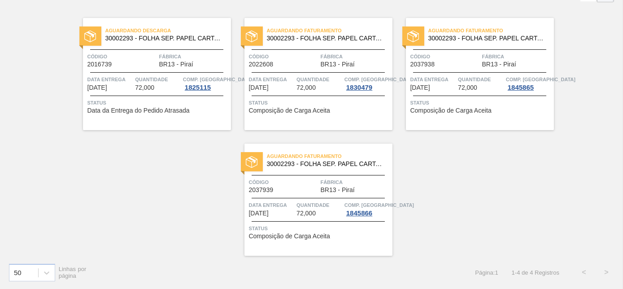
click at [299, 185] on span "Código" at bounding box center [284, 182] width 70 height 9
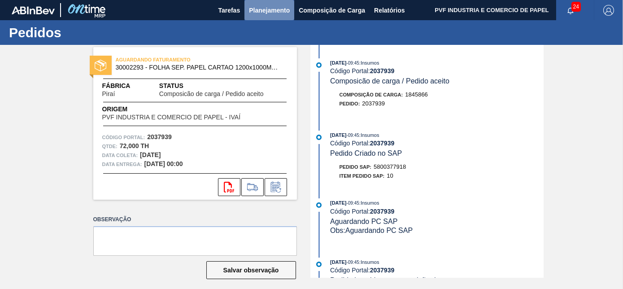
click at [252, 14] on span "Planejamento" at bounding box center [269, 10] width 41 height 11
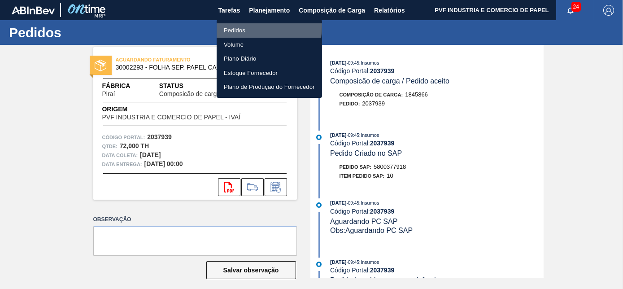
click at [227, 25] on li "Pedidos" at bounding box center [269, 30] width 105 height 14
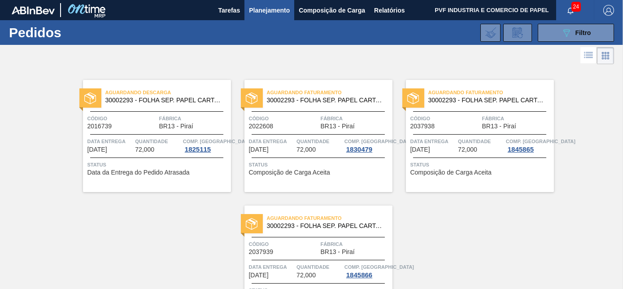
click at [487, 106] on div "Aguardando Faturamento 30002293 - FOLHA SEP. PAPEL CARTAO 1200x1000M 350g Códig…" at bounding box center [480, 136] width 148 height 112
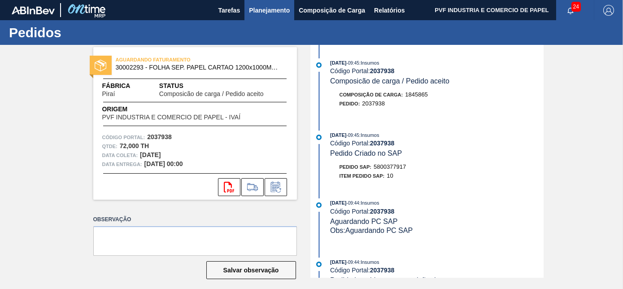
click at [271, 8] on span "Planejamento" at bounding box center [269, 10] width 41 height 11
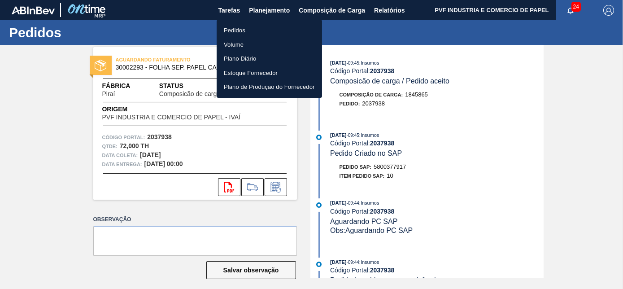
click at [236, 31] on li "Pedidos" at bounding box center [269, 30] width 105 height 14
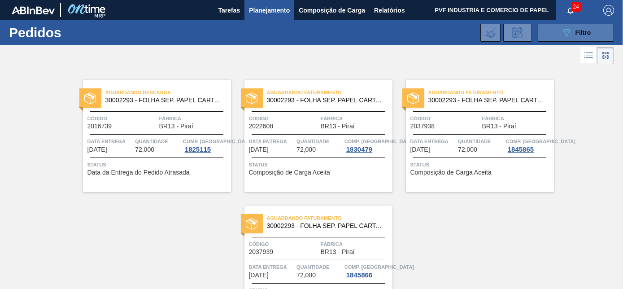
click at [574, 32] on div "089F7B8B-B2A5-4AFE-B5C0-19BA573D28AC Filtro" at bounding box center [577, 32] width 30 height 11
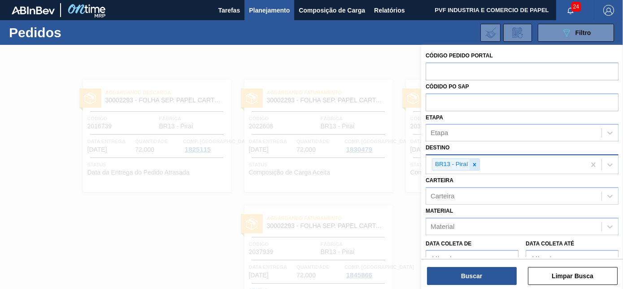
click at [476, 163] on icon at bounding box center [475, 165] width 6 height 6
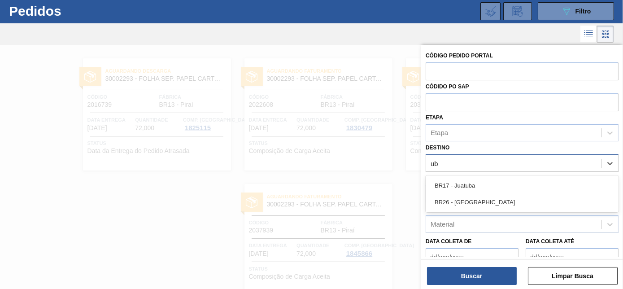
scroll to position [24, 0]
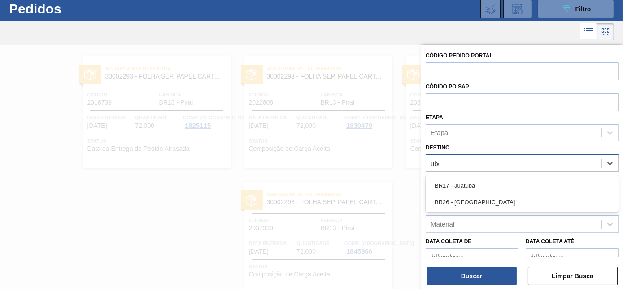
type input "uber"
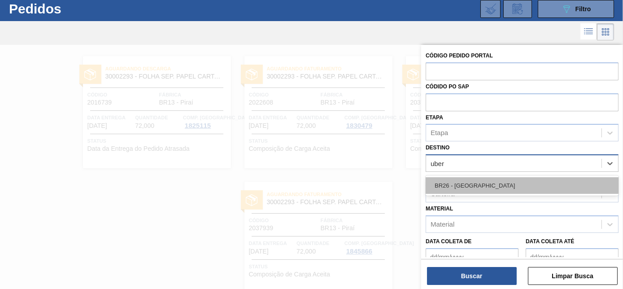
click at [474, 183] on div "BR26 - [GEOGRAPHIC_DATA]" at bounding box center [522, 185] width 193 height 17
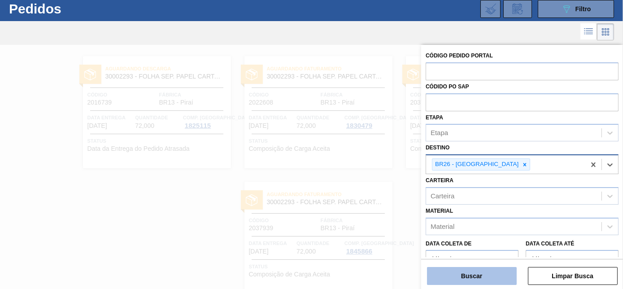
click at [462, 274] on button "Buscar" at bounding box center [472, 276] width 90 height 18
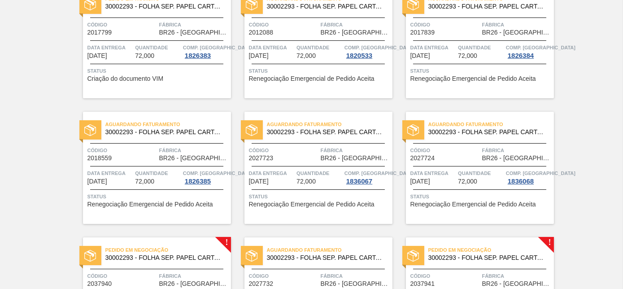
scroll to position [228, 0]
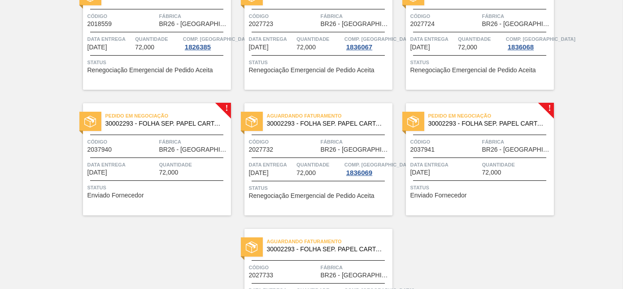
click at [154, 137] on span "Código" at bounding box center [123, 141] width 70 height 9
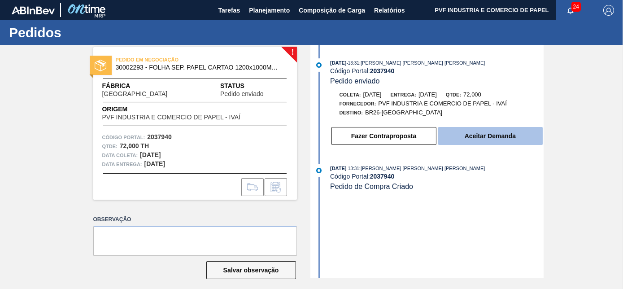
click at [484, 137] on button "Aceitar Demanda" at bounding box center [491, 136] width 105 height 18
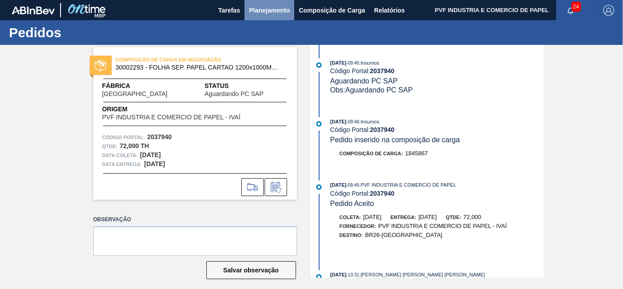
click at [273, 8] on span "Planejamento" at bounding box center [269, 10] width 41 height 11
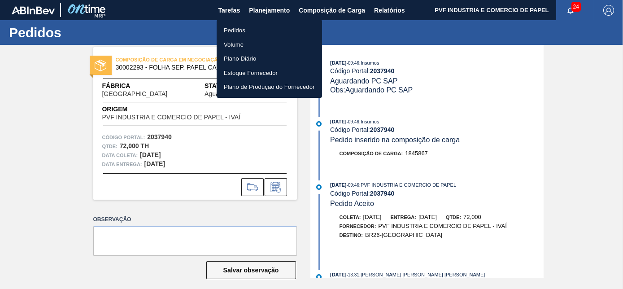
click at [236, 26] on li "Pedidos" at bounding box center [269, 30] width 105 height 14
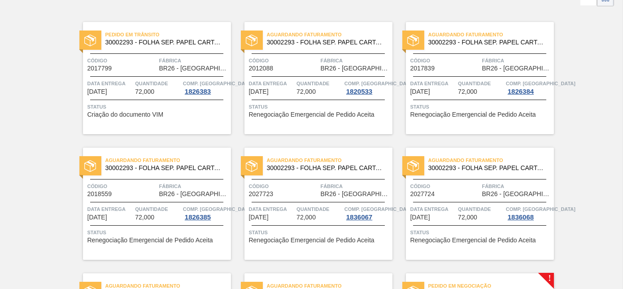
scroll to position [245, 0]
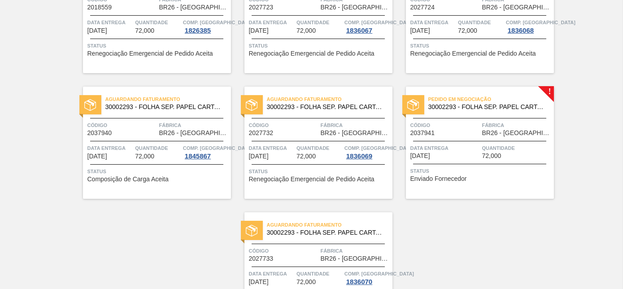
click at [459, 136] on div "Pedido em Negociação 30002293 - FOLHA SEP. PAPEL CARTAO 1200x1000M 350g Código …" at bounding box center [480, 143] width 148 height 112
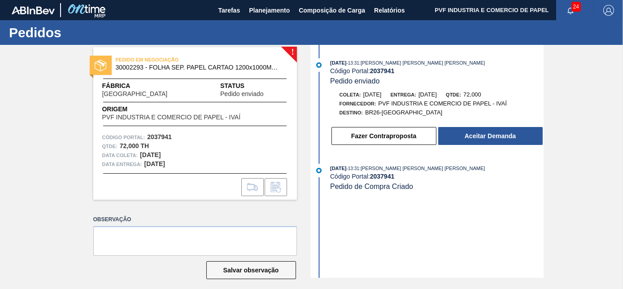
click at [455, 136] on button "Aceitar Demanda" at bounding box center [491, 136] width 105 height 18
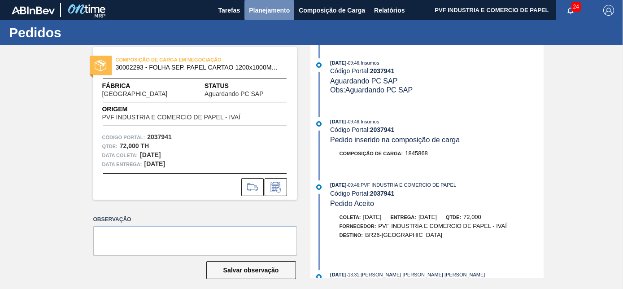
click at [263, 5] on span "Planejamento" at bounding box center [269, 10] width 41 height 11
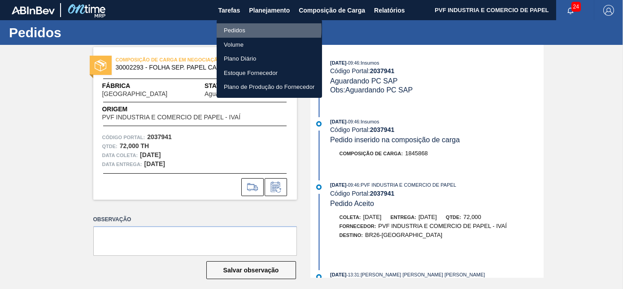
click at [244, 29] on li "Pedidos" at bounding box center [269, 30] width 105 height 14
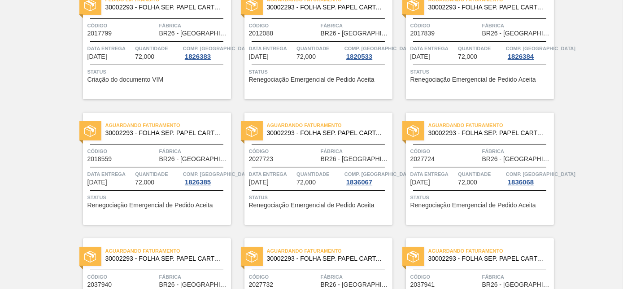
scroll to position [204, 0]
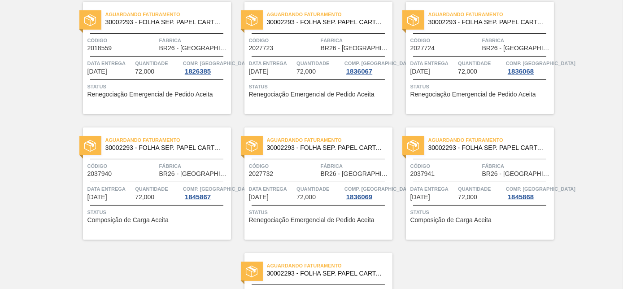
click at [144, 165] on span "Código" at bounding box center [123, 166] width 70 height 9
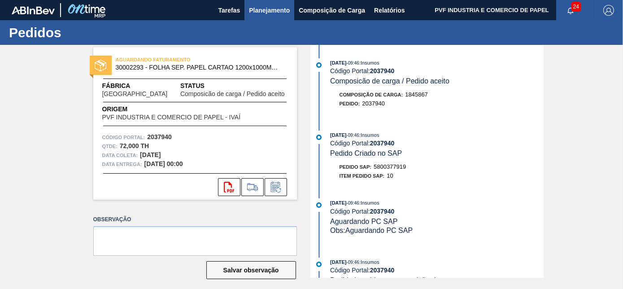
click at [259, 6] on span "Planejamento" at bounding box center [269, 10] width 41 height 11
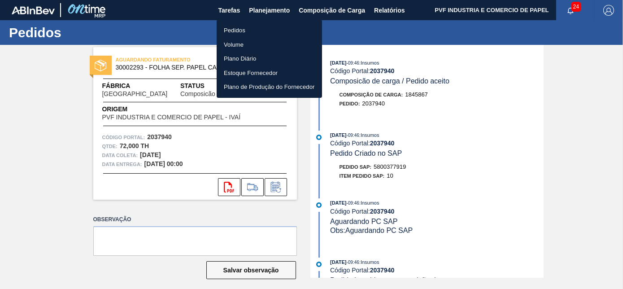
click at [235, 31] on li "Pedidos" at bounding box center [269, 30] width 105 height 14
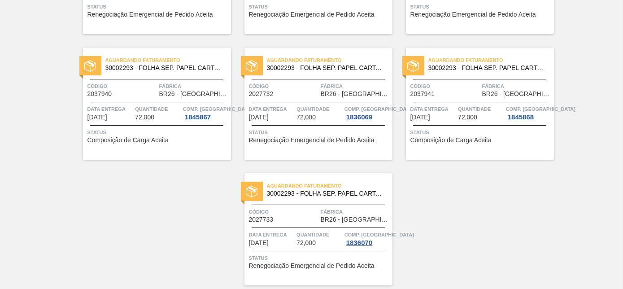
scroll to position [313, 0]
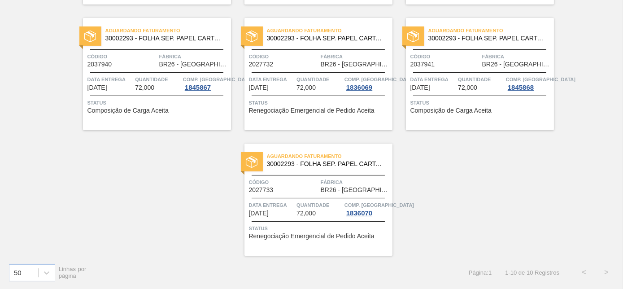
click at [477, 74] on div "Aguardando Faturamento 30002293 - FOLHA SEP. PAPEL CARTAO 1200x1000M 350g Códig…" at bounding box center [480, 74] width 148 height 112
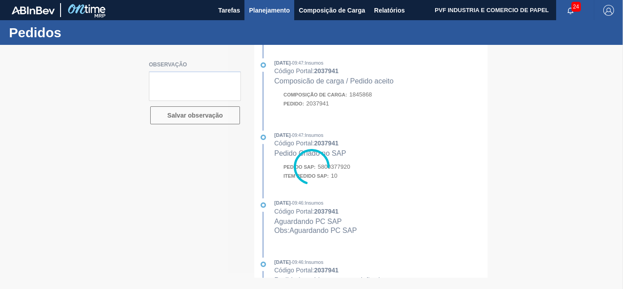
click at [267, 7] on span "Planejamento" at bounding box center [269, 10] width 41 height 11
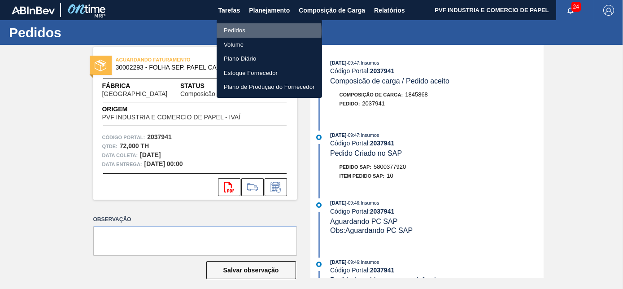
click at [238, 31] on li "Pedidos" at bounding box center [269, 30] width 105 height 14
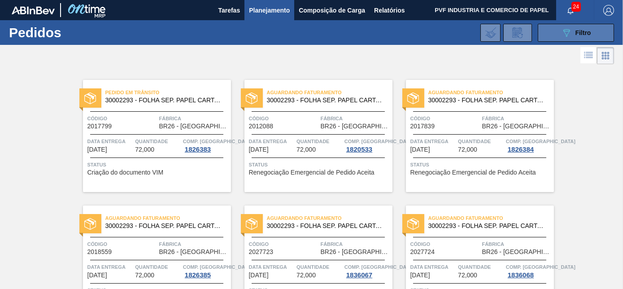
click at [566, 31] on icon "089F7B8B-B2A5-4AFE-B5C0-19BA573D28AC" at bounding box center [567, 32] width 11 height 11
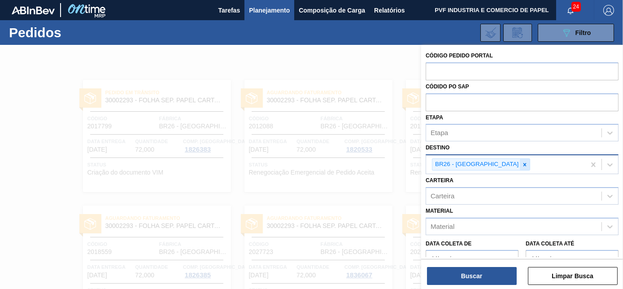
click at [524, 163] on icon at bounding box center [525, 164] width 3 height 3
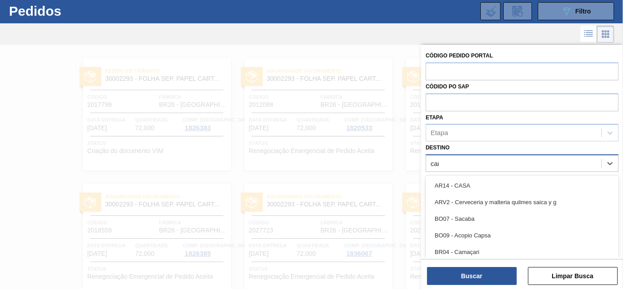
scroll to position [24, 0]
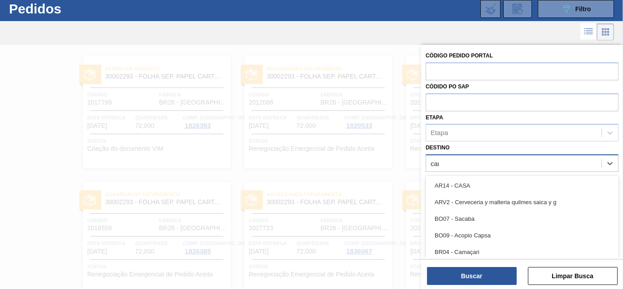
type input "cama"
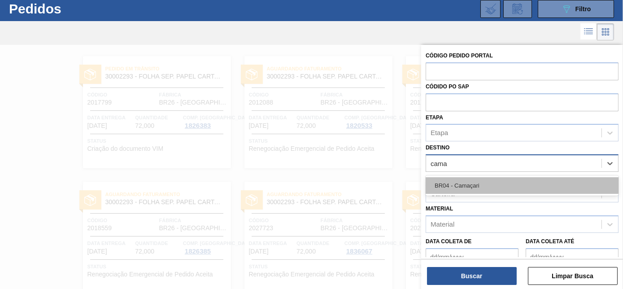
click at [486, 183] on div "BR04 - Camaçari" at bounding box center [522, 185] width 193 height 17
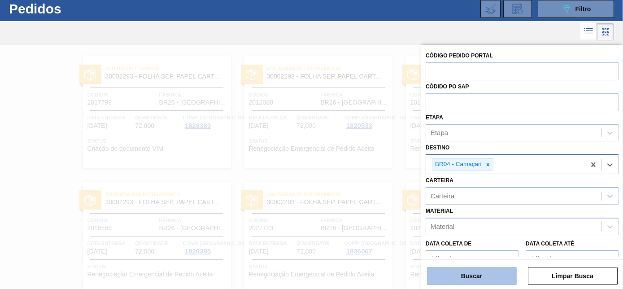
click at [503, 273] on button "Buscar" at bounding box center [472, 276] width 90 height 18
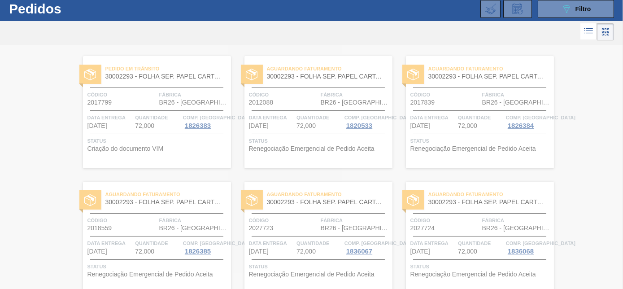
scroll to position [0, 0]
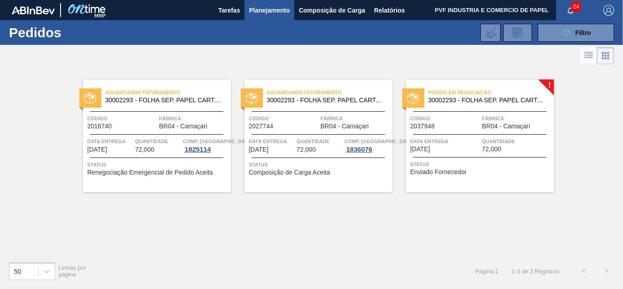
click at [492, 134] on div "Pedido em Negociação 30002293 - FOLHA SEP. PAPEL CARTAO 1200x1000M 350g Código …" at bounding box center [480, 136] width 148 height 112
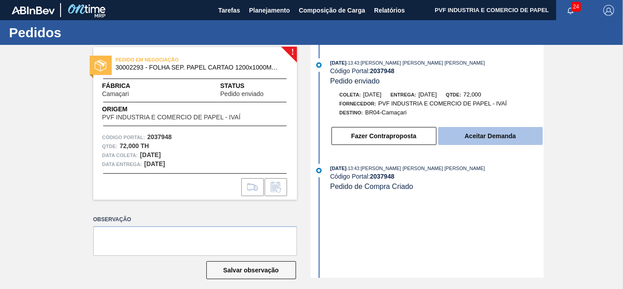
click at [474, 134] on button "Aceitar Demanda" at bounding box center [491, 136] width 105 height 18
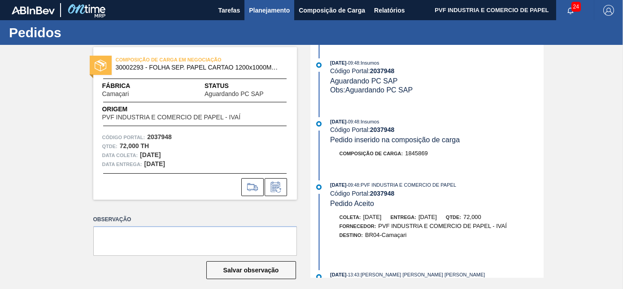
click at [266, 11] on span "Planejamento" at bounding box center [269, 10] width 41 height 11
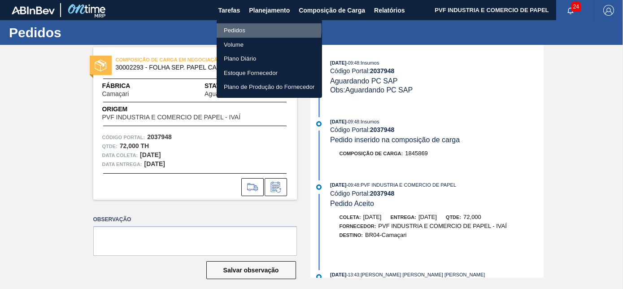
click at [247, 29] on li "Pedidos" at bounding box center [269, 30] width 105 height 14
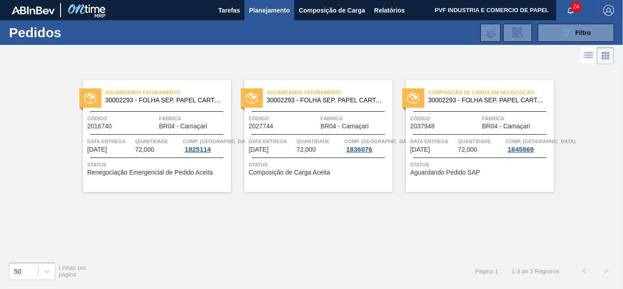
click at [493, 114] on span "Fábrica" at bounding box center [518, 118] width 70 height 9
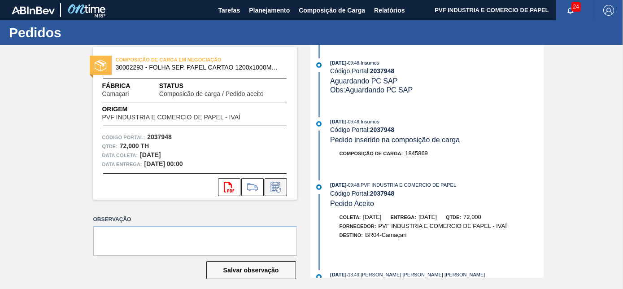
click at [279, 180] on button at bounding box center [276, 187] width 22 height 18
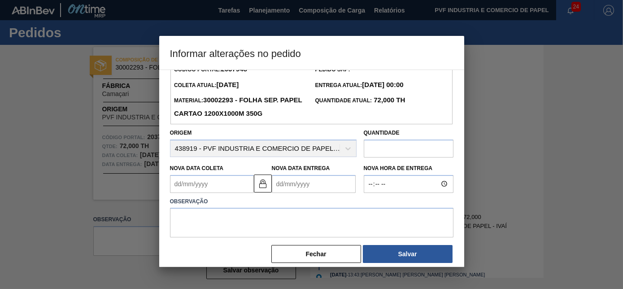
scroll to position [29, 0]
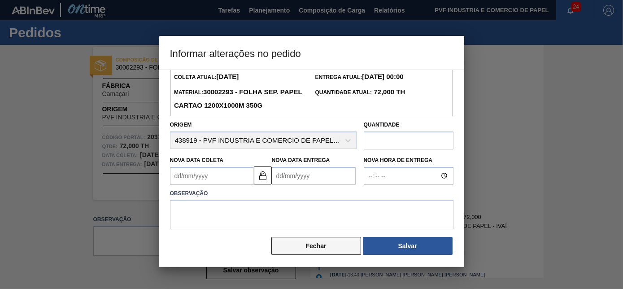
click at [337, 246] on button "Fechar" at bounding box center [317, 246] width 90 height 18
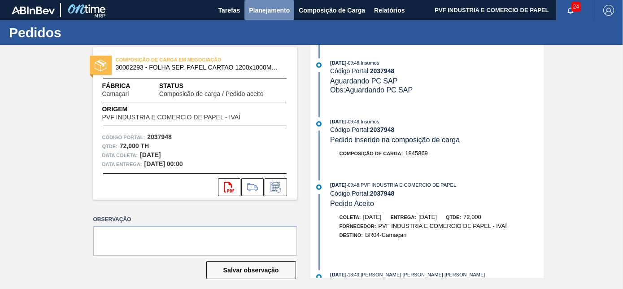
click at [269, 11] on span "Planejamento" at bounding box center [269, 10] width 41 height 11
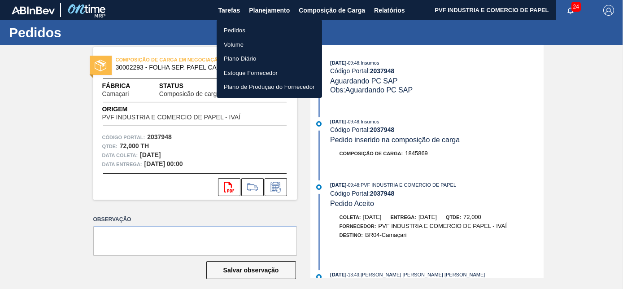
click at [241, 29] on li "Pedidos" at bounding box center [269, 30] width 105 height 14
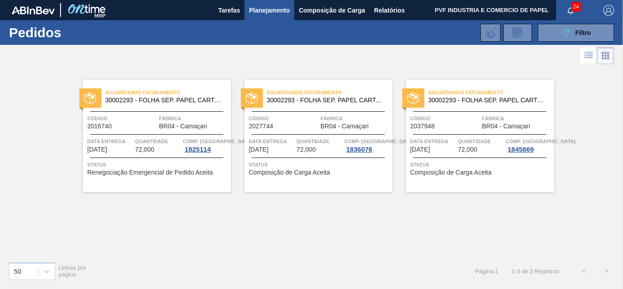
click at [454, 128] on div "Código 2037948" at bounding box center [446, 122] width 70 height 16
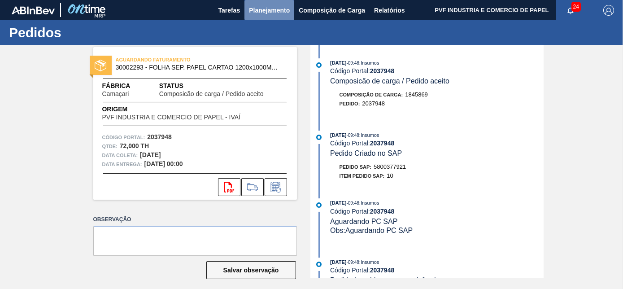
click at [265, 11] on span "Planejamento" at bounding box center [269, 10] width 41 height 11
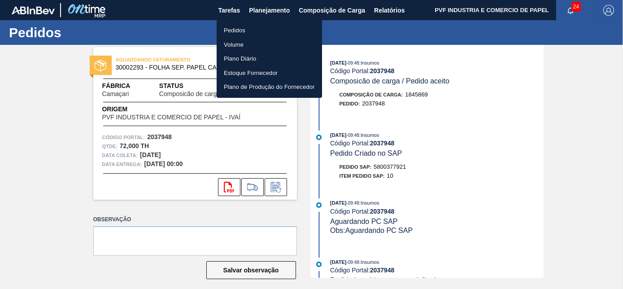
click at [230, 24] on li "Pedidos" at bounding box center [269, 30] width 105 height 14
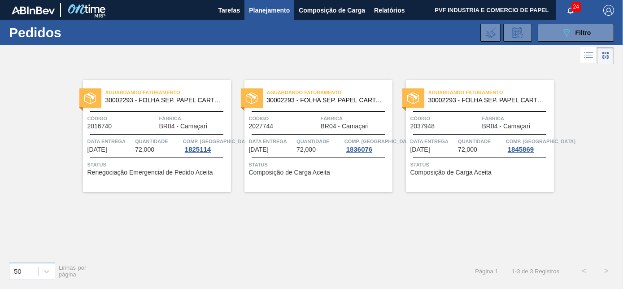
click at [575, 22] on div "089F7B8B-B2A5-4AFE-B5C0-19BA573D28AC Filtro Código Pedido Portal Códido PO SAP …" at bounding box center [377, 32] width 484 height 27
click at [576, 35] on span "Filtro" at bounding box center [584, 32] width 16 height 7
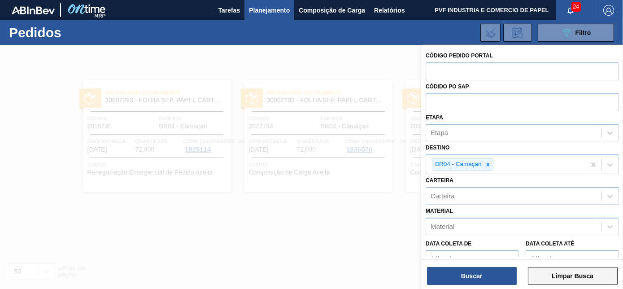
click at [554, 279] on button "Limpar Busca" at bounding box center [573, 276] width 90 height 18
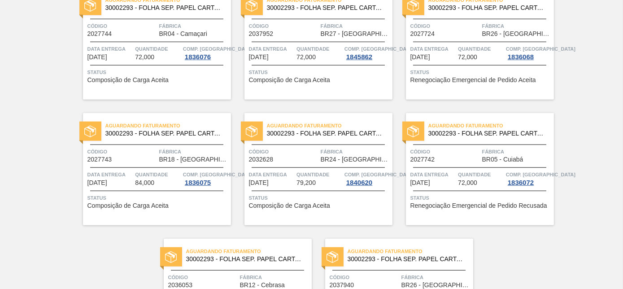
scroll to position [1947, 0]
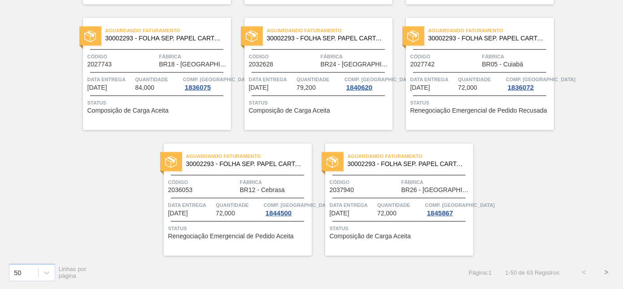
click at [607, 268] on button ">" at bounding box center [607, 272] width 22 height 22
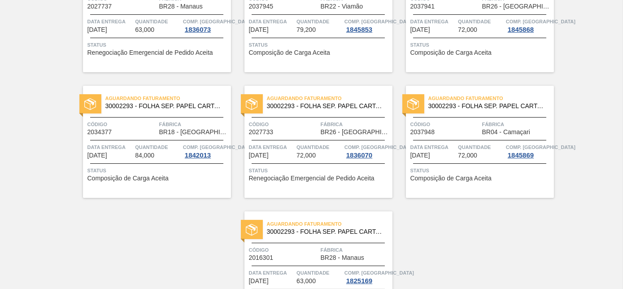
scroll to position [439, 0]
